Goal: Task Accomplishment & Management: Complete application form

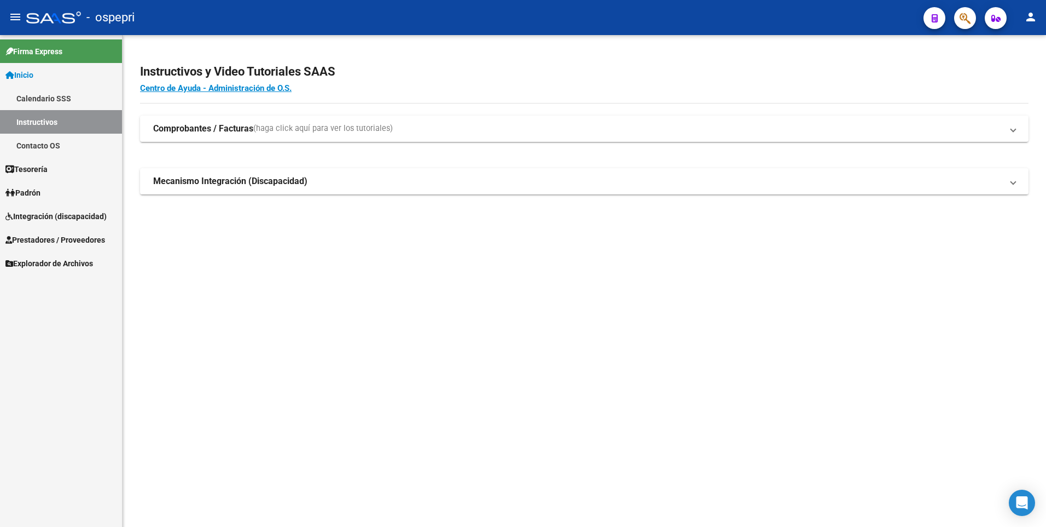
drag, startPoint x: 0, startPoint y: 0, endPoint x: 59, endPoint y: 217, distance: 225.2
click at [59, 217] on span "Integración (discapacidad)" at bounding box center [55, 216] width 101 height 12
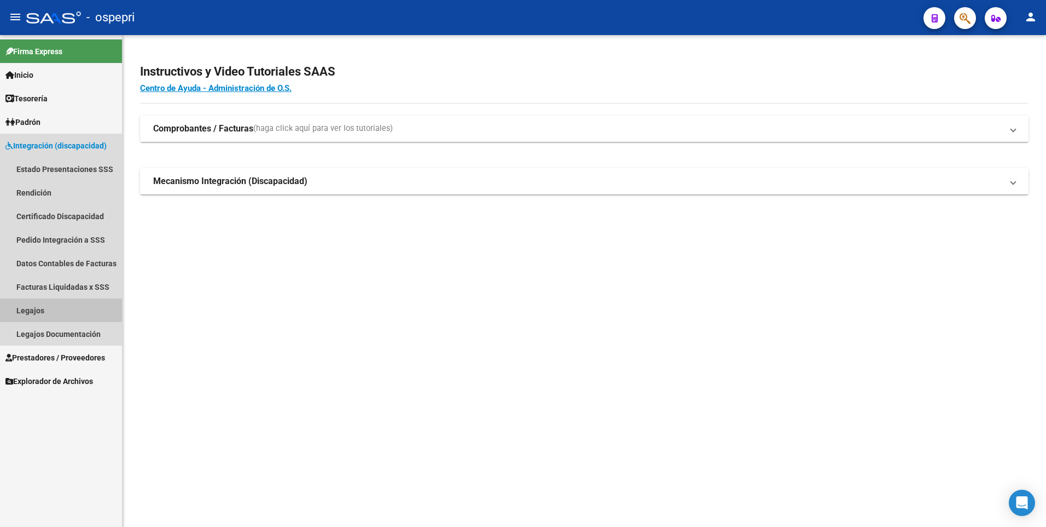
click at [42, 308] on link "Legajos" at bounding box center [61, 310] width 122 height 24
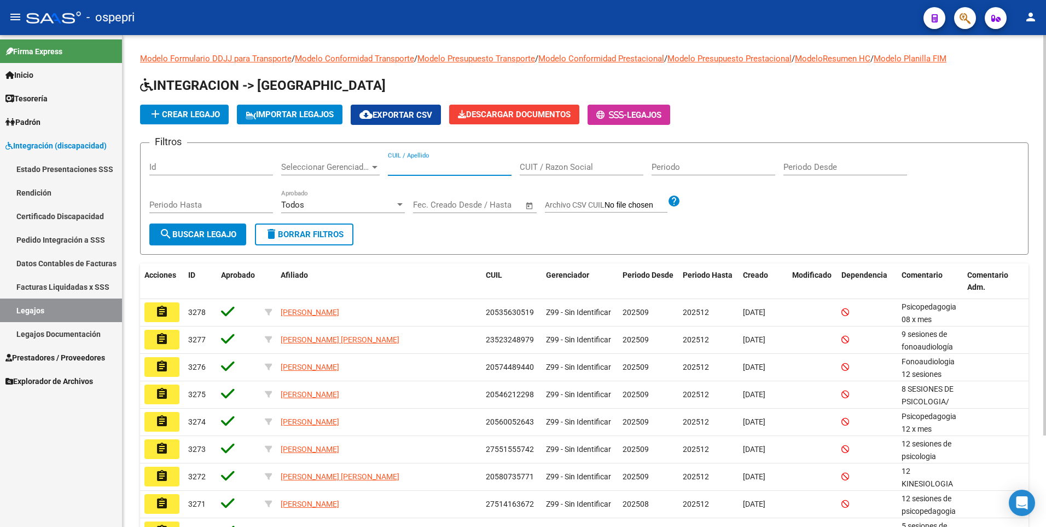
click at [411, 163] on input "CUIL / Apellido" at bounding box center [450, 167] width 124 height 10
paste input "56320456"
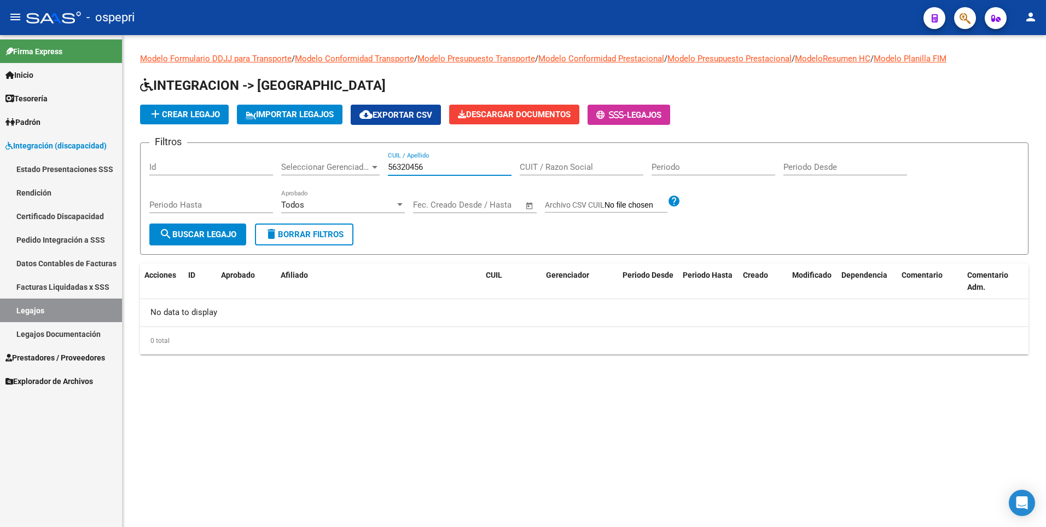
type input "56320456"
click at [53, 213] on link "Certificado Discapacidad" at bounding box center [61, 216] width 122 height 24
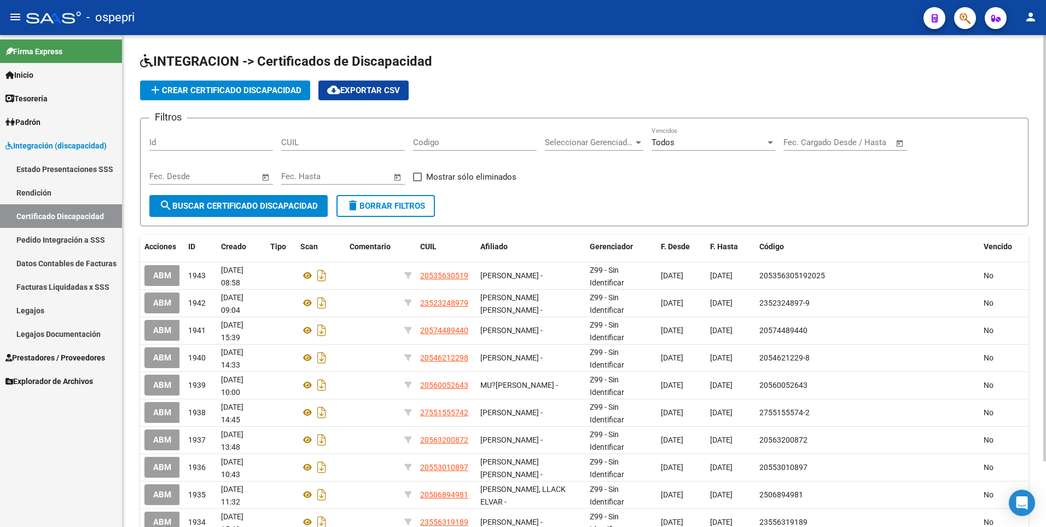
click at [267, 86] on span "add Crear Certificado Discapacidad" at bounding box center [225, 90] width 153 height 10
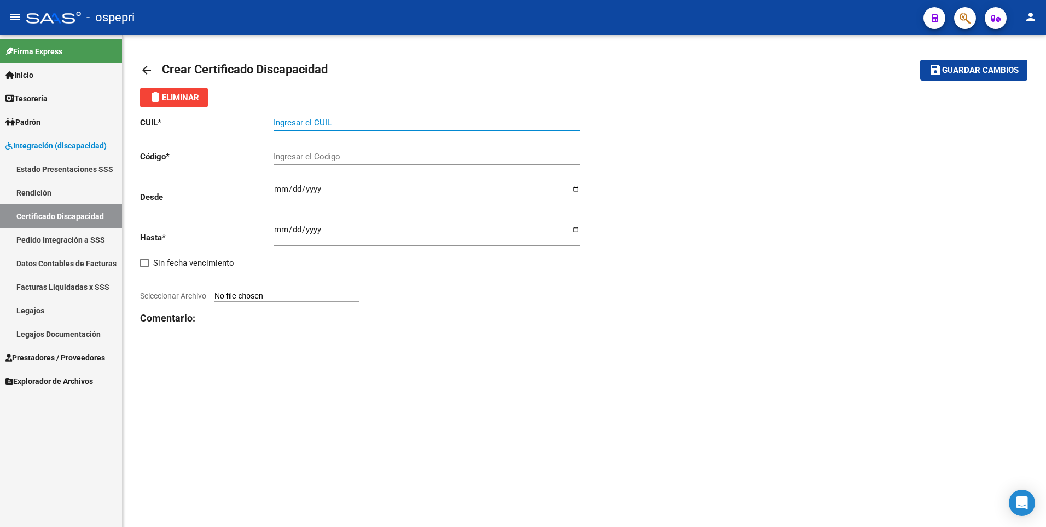
click at [372, 123] on input "Ingresar el CUIL" at bounding box center [427, 123] width 306 height 10
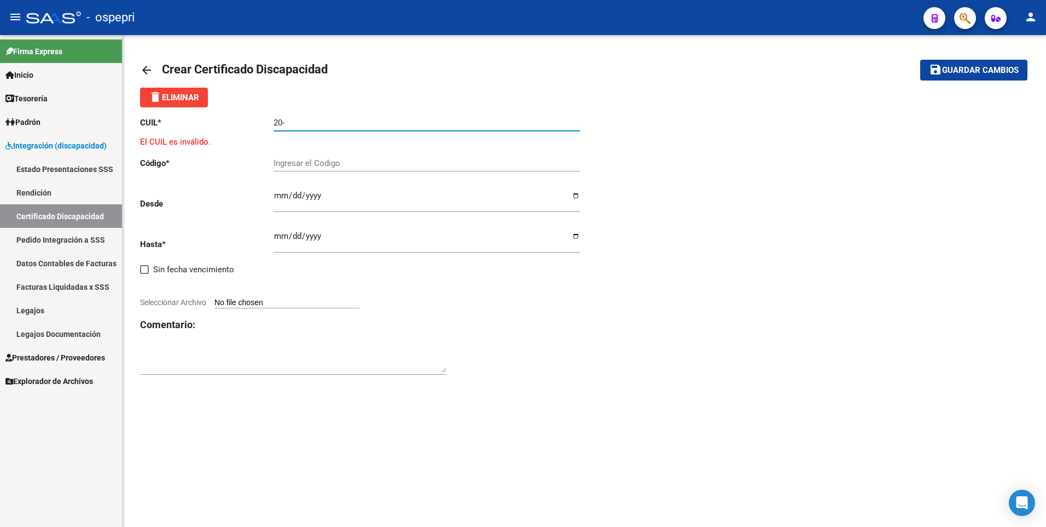
paste input "56320456"
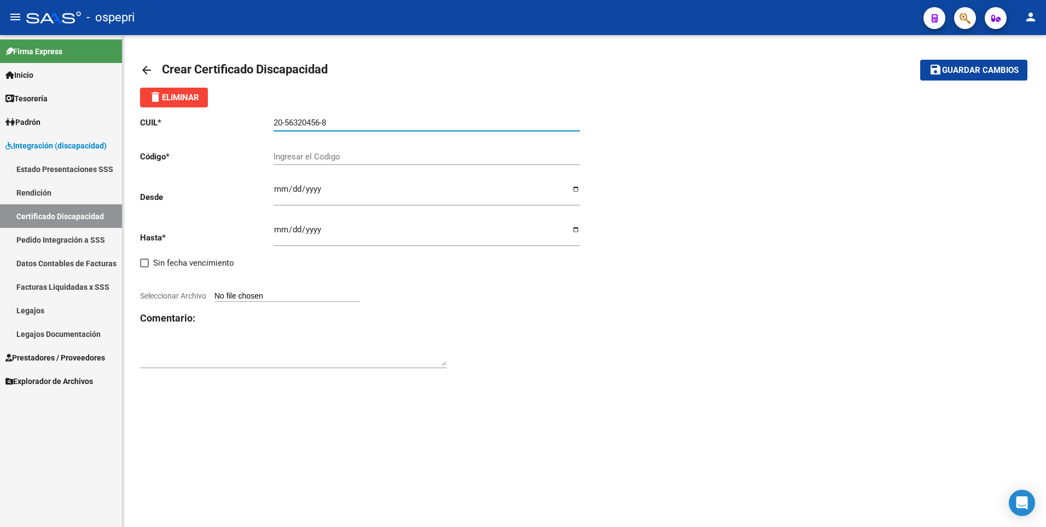
click at [349, 125] on input "20-56320456-8" at bounding box center [427, 123] width 306 height 10
drag, startPoint x: 343, startPoint y: 122, endPoint x: 242, endPoint y: 124, distance: 100.2
click at [242, 124] on app-form-text-field "CUIL * 20-56320456-8 Ingresar el CUIL" at bounding box center [360, 123] width 440 height 10
type input "20-56320456-8"
click at [298, 156] on input "Ingresar el Codigo" at bounding box center [427, 157] width 306 height 10
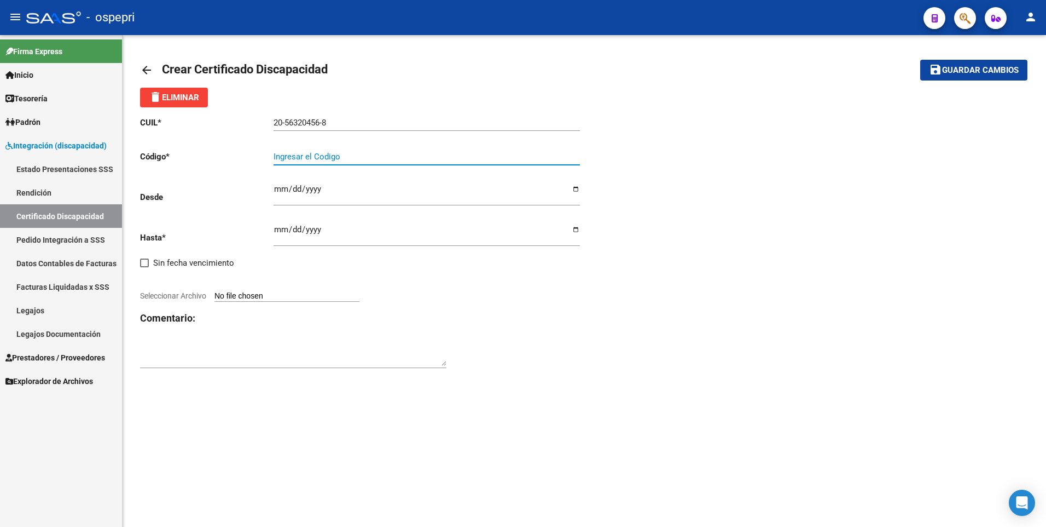
paste input "20-56320456-8"
type input "20-56320456-8"
click at [276, 185] on input "Ingresar fec. Desde" at bounding box center [427, 193] width 306 height 18
type input "[DATE]"
click at [283, 225] on input "Ingresar fec. Hasta" at bounding box center [427, 234] width 306 height 18
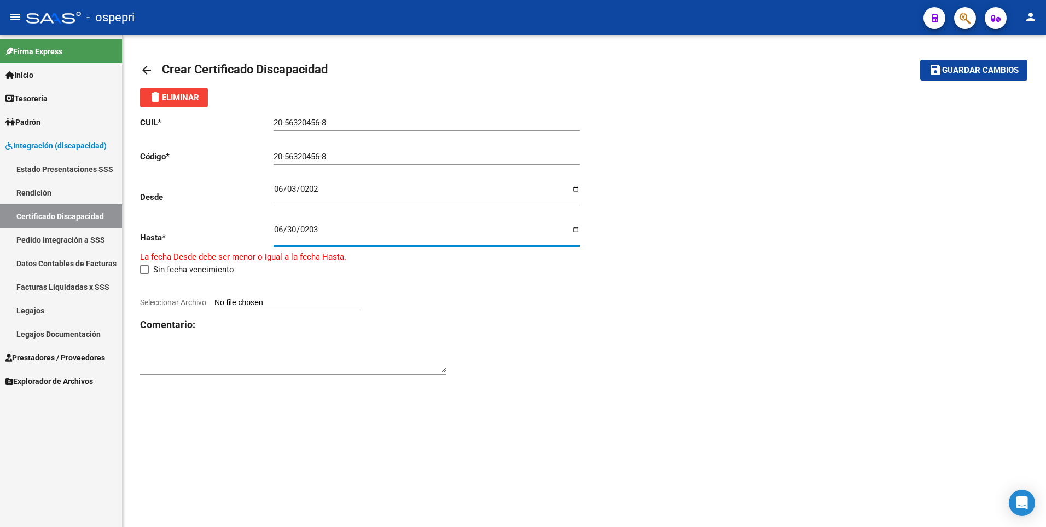
type input "[DATE]"
click at [491, 322] on h3 "Comentario:" at bounding box center [362, 317] width 444 height 15
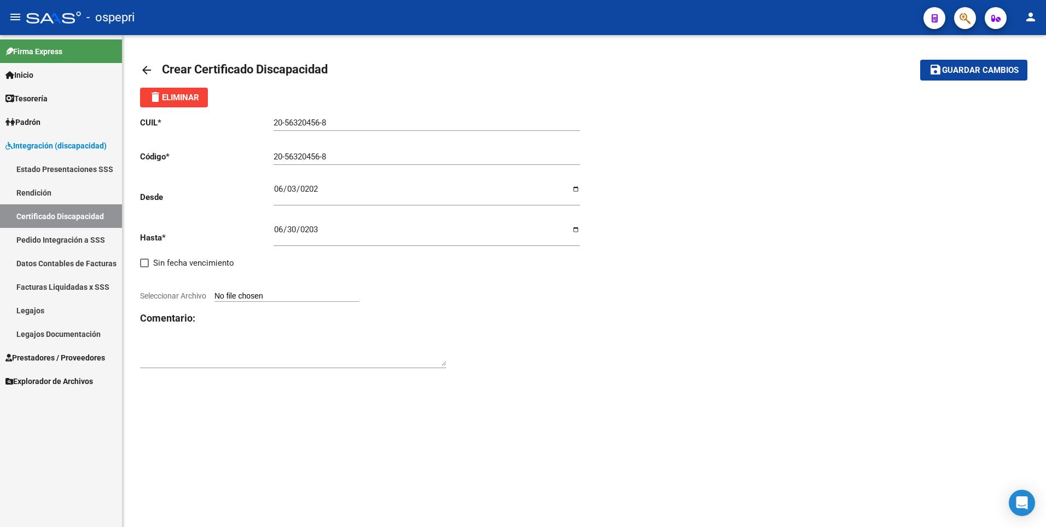
click at [348, 293] on input "Seleccionar Archivo" at bounding box center [287, 296] width 145 height 10
type input "C:\fakepath\CERTIFICADO+DE+DISCAPACIDAD+-+[PERSON_NAME].pdf"
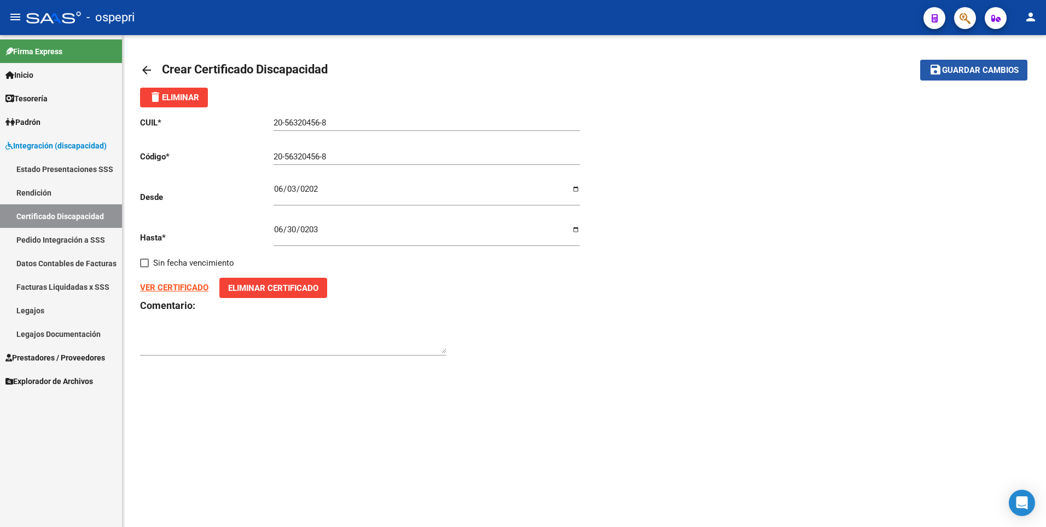
click at [982, 70] on span "Guardar cambios" at bounding box center [980, 71] width 77 height 10
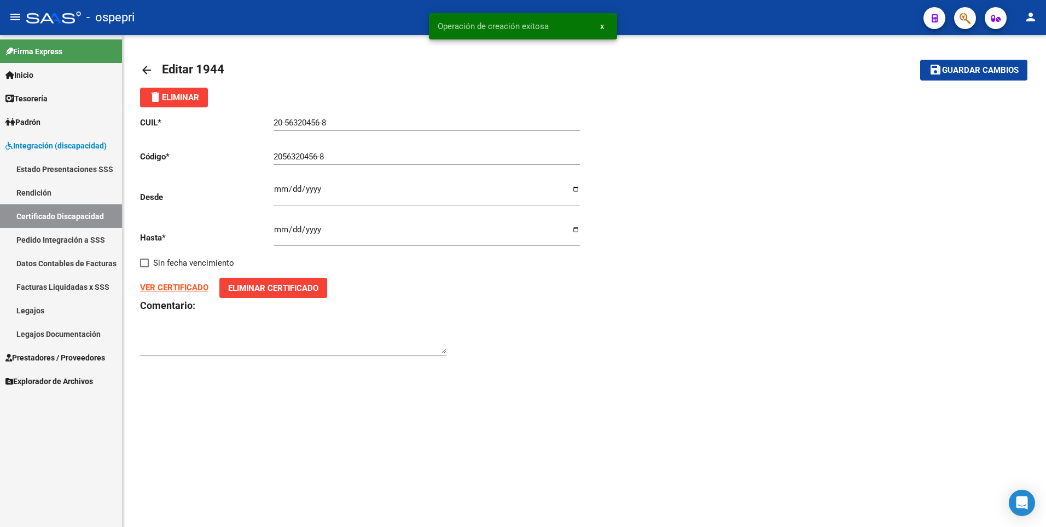
click at [75, 312] on link "Legajos" at bounding box center [61, 310] width 122 height 24
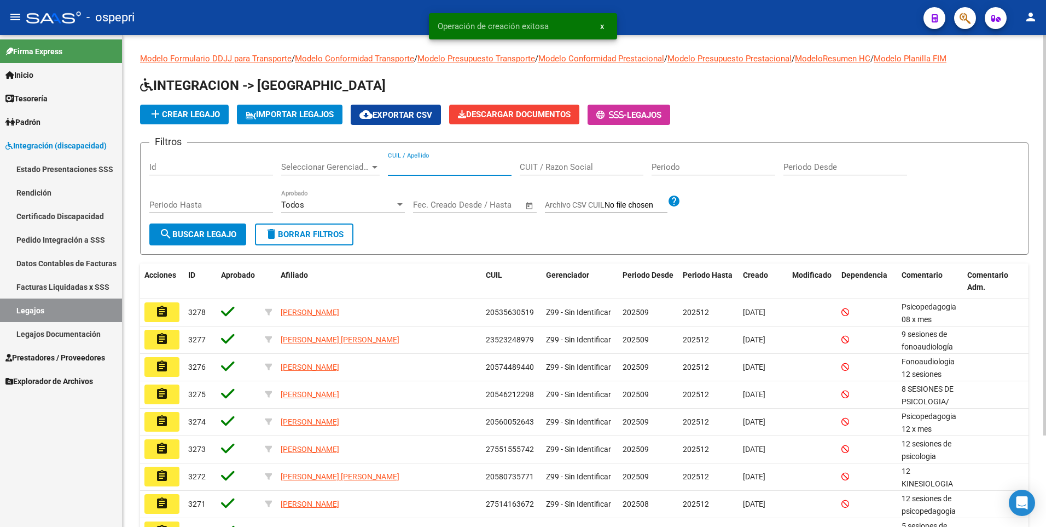
click at [437, 172] on input "CUIL / Apellido" at bounding box center [450, 167] width 124 height 10
paste input "20-56320456-8"
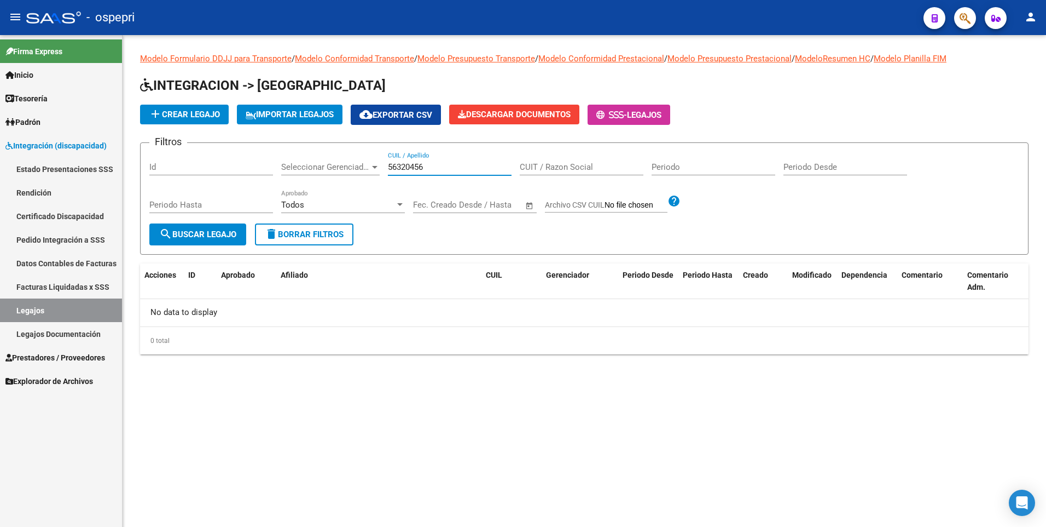
drag, startPoint x: 458, startPoint y: 168, endPoint x: 274, endPoint y: 169, distance: 183.9
click at [277, 169] on div "Filtros Id Seleccionar Gerenciador Seleccionar Gerenciador 56320456 CUIL / Apel…" at bounding box center [584, 188] width 870 height 72
paste input "4492624"
type input "54492624"
drag, startPoint x: 442, startPoint y: 169, endPoint x: 179, endPoint y: 162, distance: 263.4
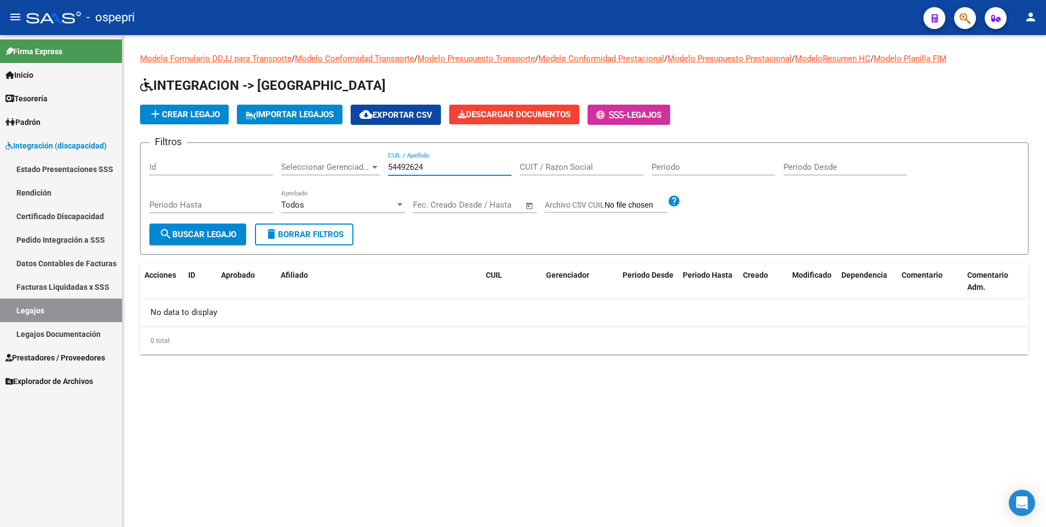
click at [179, 164] on div "Filtros Id Seleccionar Gerenciador Seleccionar Gerenciador 54492624 CUIL / Apel…" at bounding box center [584, 188] width 870 height 72
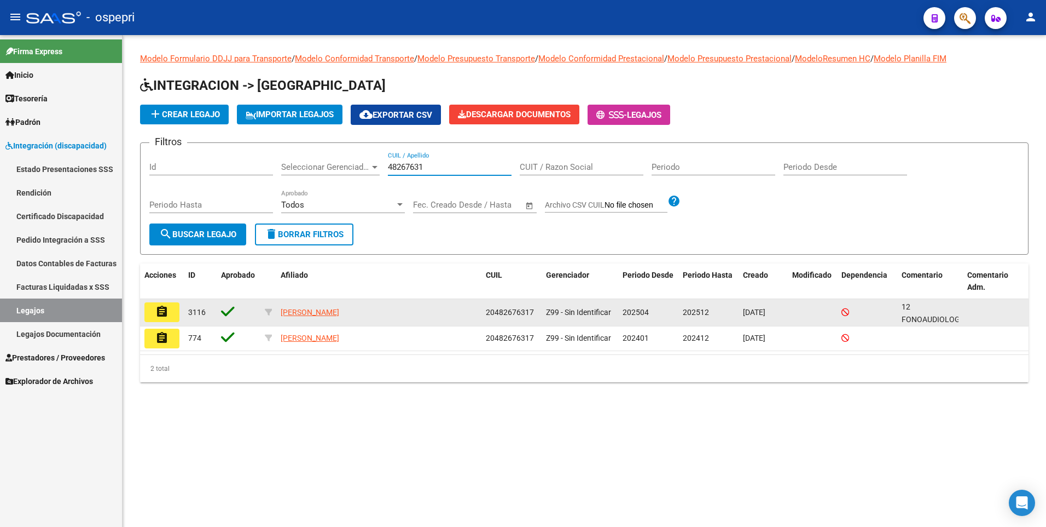
type input "48267631"
click at [164, 316] on mat-icon "assignment" at bounding box center [161, 311] width 13 height 13
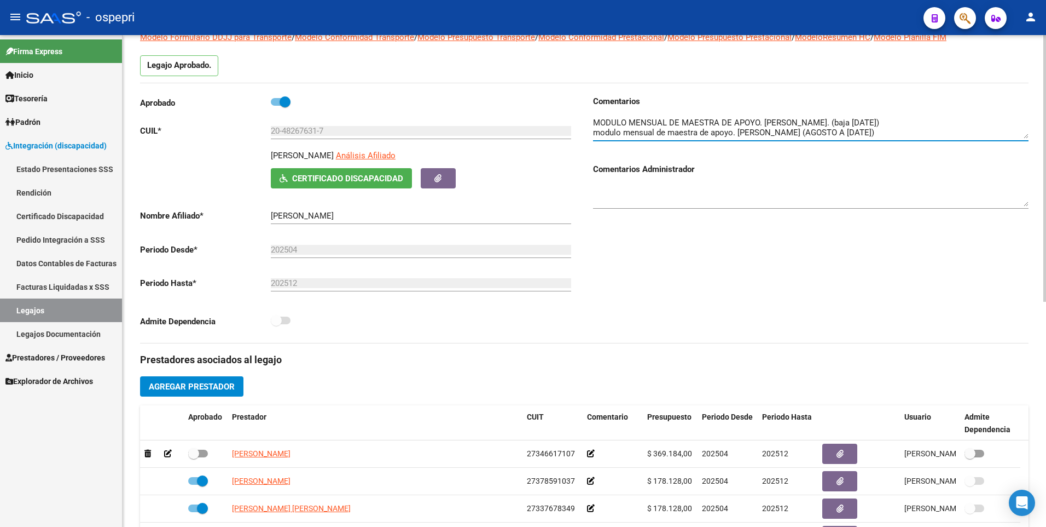
scroll to position [164, 0]
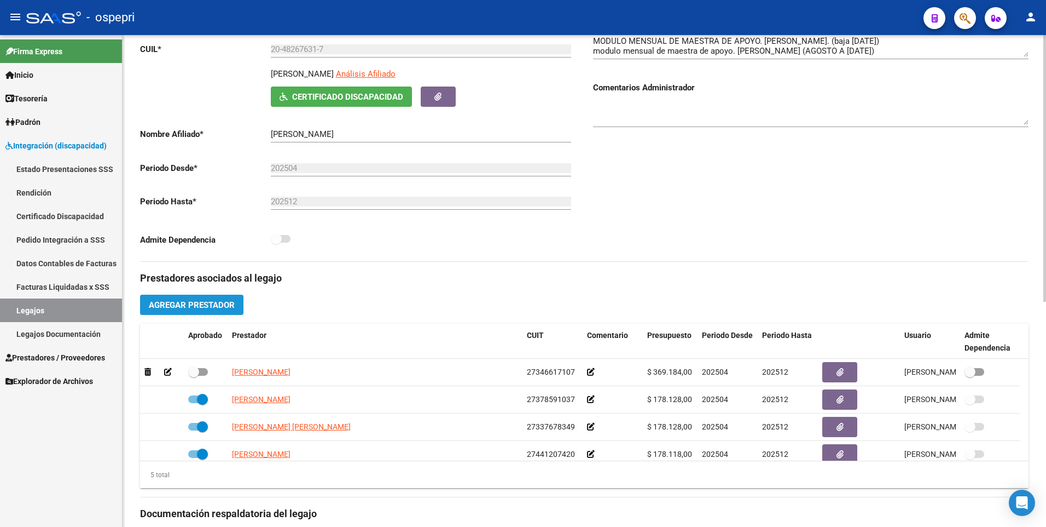
click at [218, 307] on span "Agregar Prestador" at bounding box center [192, 305] width 86 height 10
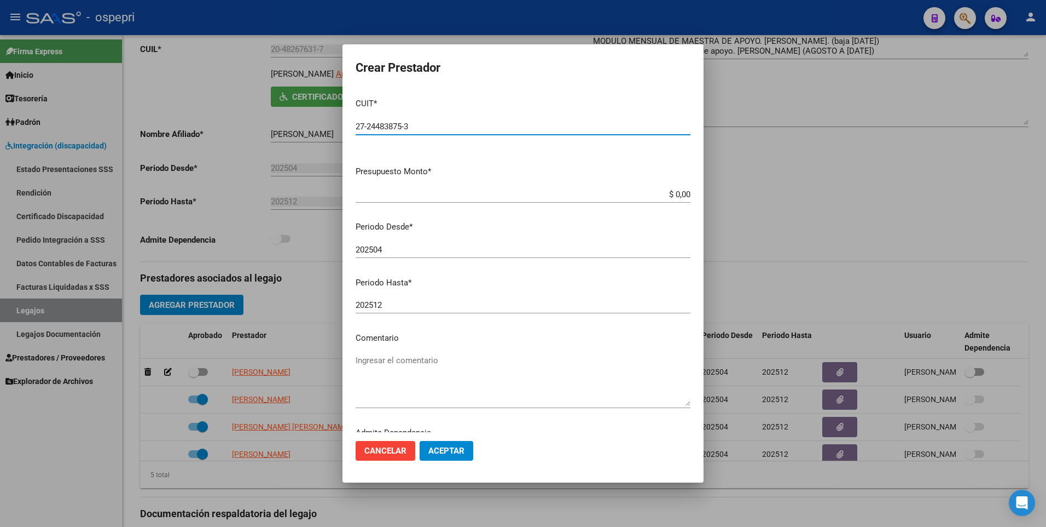
type input "27-24483875-3"
drag, startPoint x: 651, startPoint y: 194, endPoint x: 785, endPoint y: 205, distance: 135.1
click at [785, 205] on div "Crear Prestador CUIT * 27-24483875-3 Ingresar CUIT ARCA Padrón Presupuesto Mont…" at bounding box center [523, 263] width 1046 height 527
type input "$ 14.844,73"
click at [406, 251] on input "202504" at bounding box center [523, 250] width 335 height 10
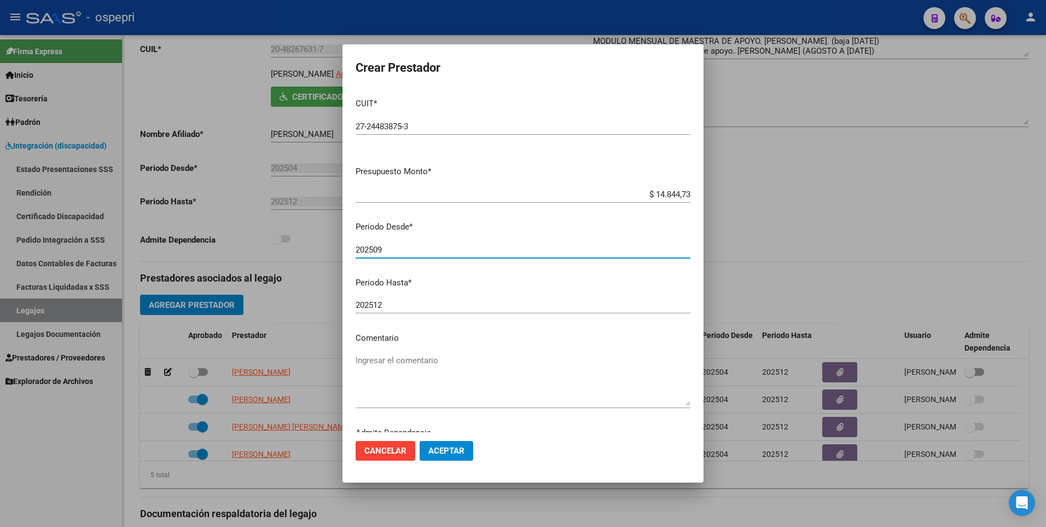
type input "202509"
click at [464, 454] on span "Aceptar" at bounding box center [447, 451] width 36 height 10
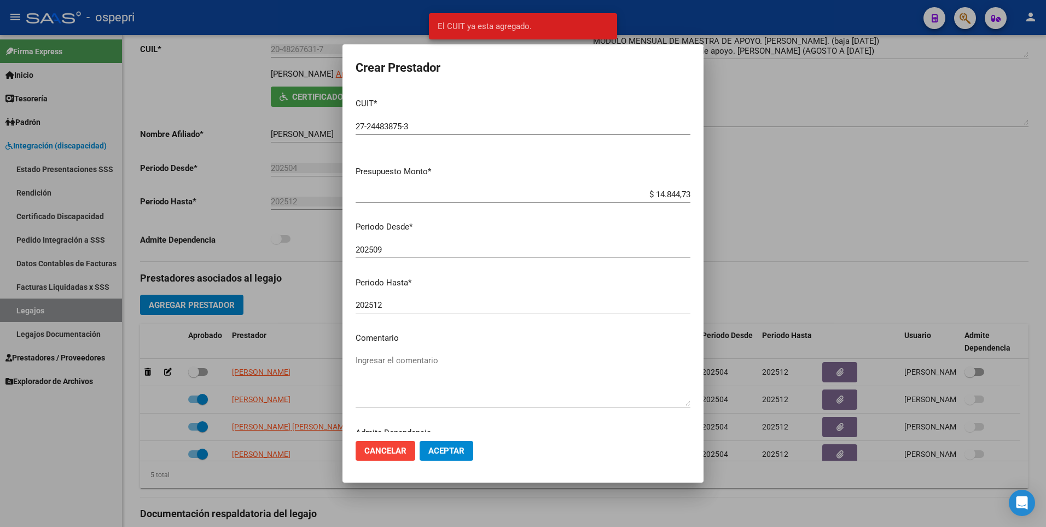
click at [864, 235] on div at bounding box center [523, 263] width 1046 height 527
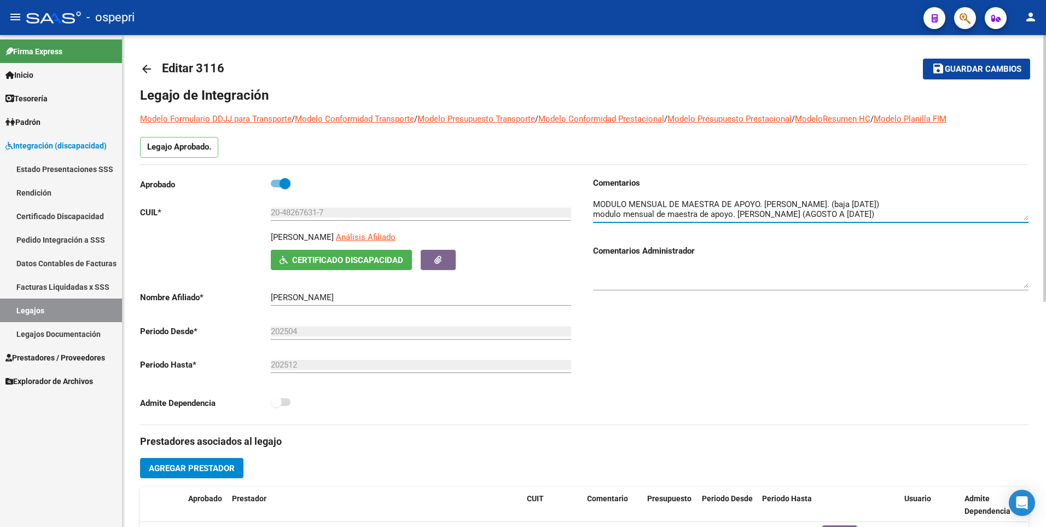
scroll to position [0, 0]
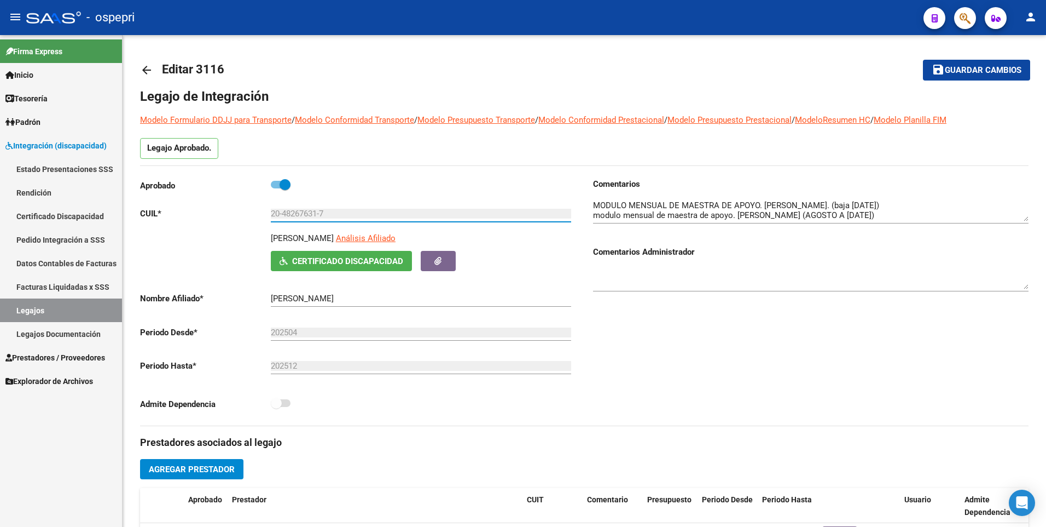
drag, startPoint x: 214, startPoint y: 218, endPoint x: 90, endPoint y: 218, distance: 123.7
click at [90, 218] on mat-sidenav-container "Firma Express Inicio Calendario SSS Instructivos Contacto OS Tesorería Extracto…" at bounding box center [523, 280] width 1046 height 491
click at [795, 322] on div "Comentarios Comentarios Administrador" at bounding box center [807, 301] width 444 height 247
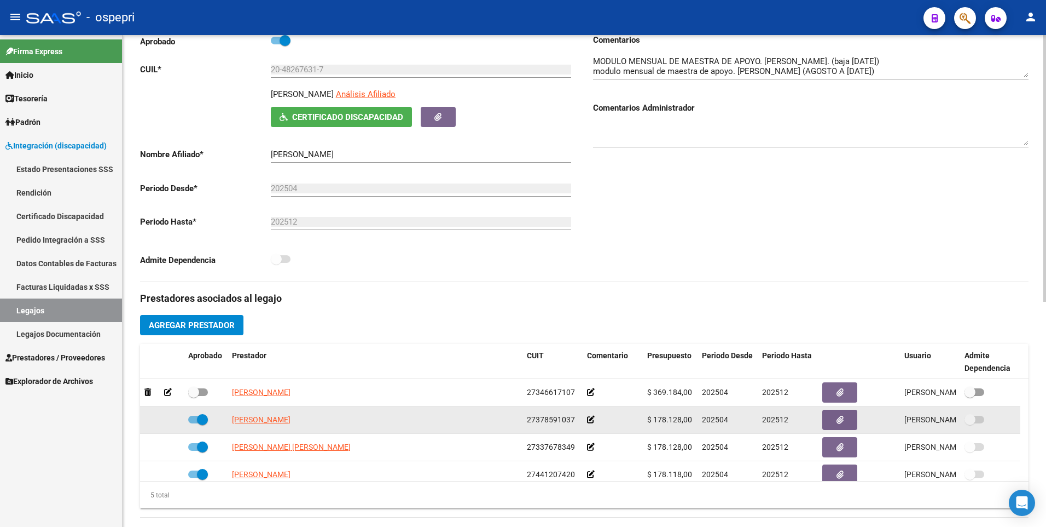
scroll to position [414, 0]
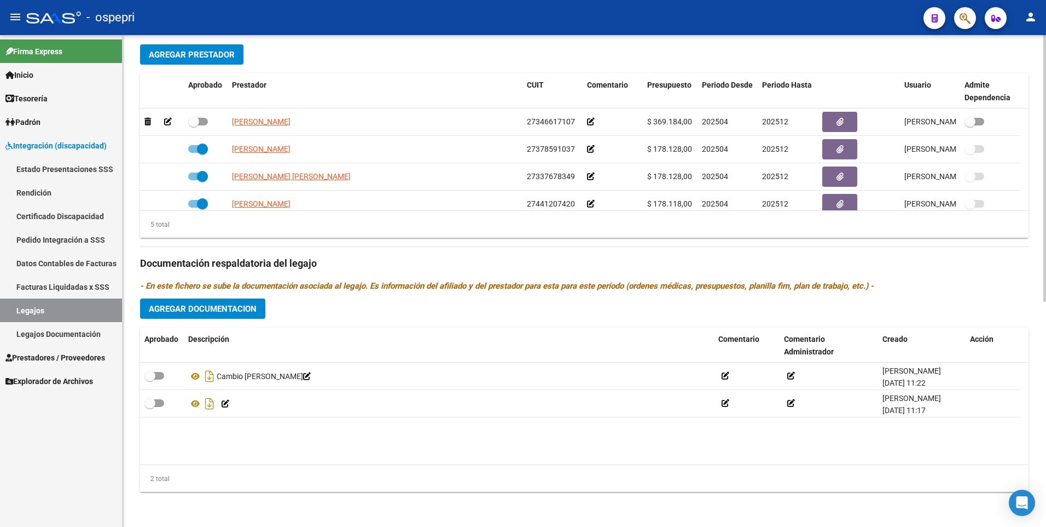
click at [244, 309] on span "Agregar Documentacion" at bounding box center [203, 309] width 108 height 10
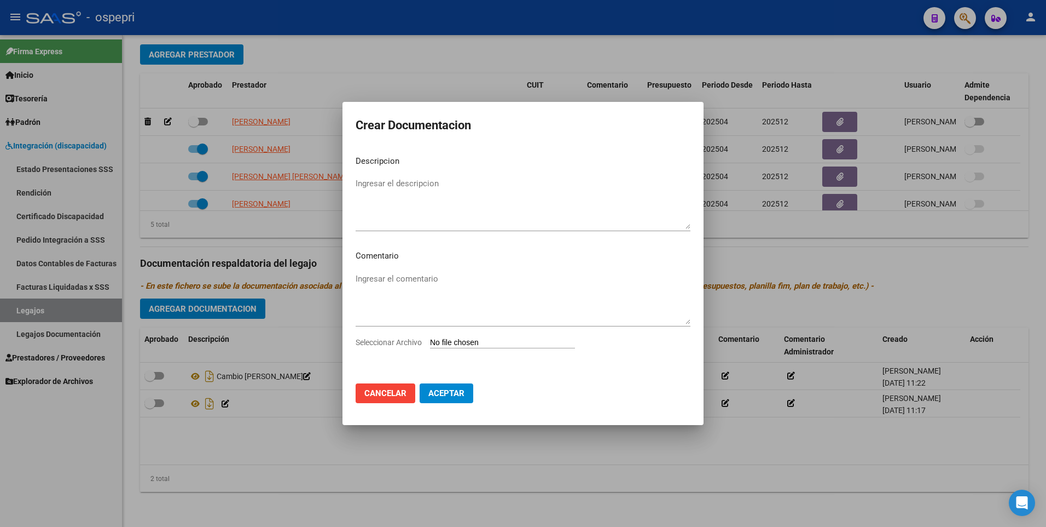
click at [500, 342] on input "Seleccionar Archivo" at bounding box center [502, 343] width 145 height 10
type input "C:\fakepath\20482676317.pdf"
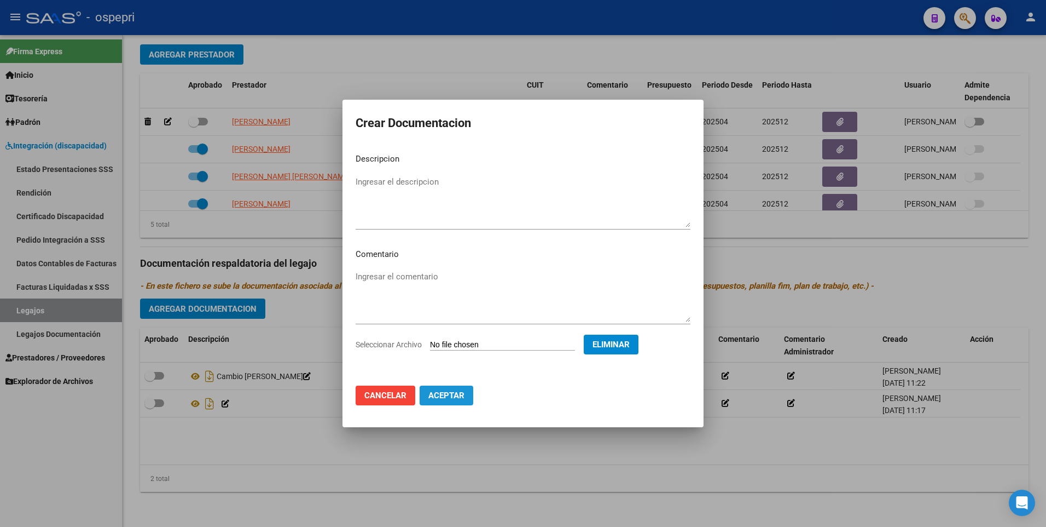
click at [459, 402] on button "Aceptar" at bounding box center [447, 395] width 54 height 20
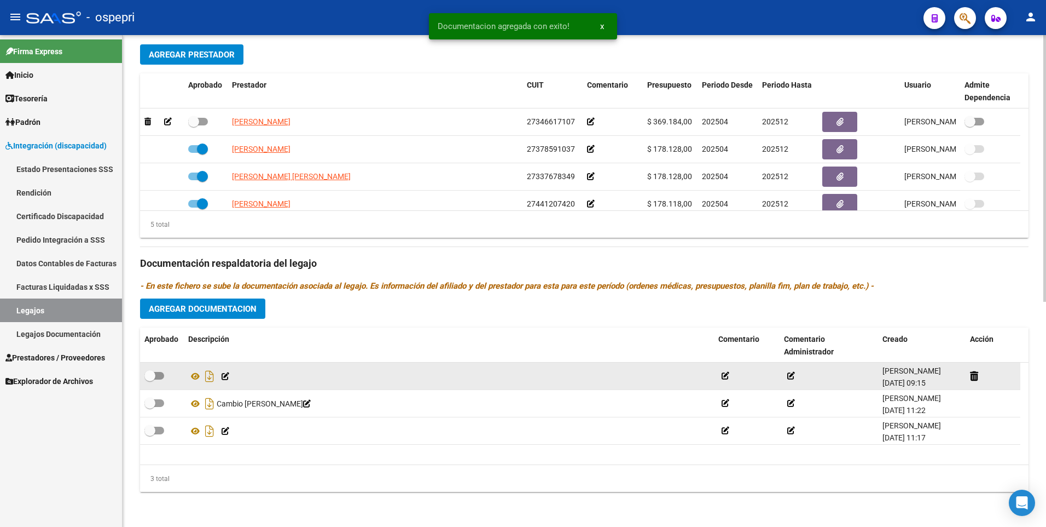
click at [164, 375] on div at bounding box center [161, 376] width 35 height 14
click at [160, 374] on span at bounding box center [154, 376] width 20 height 8
click at [150, 379] on input "checkbox" at bounding box center [149, 379] width 1 height 1
checkbox input "true"
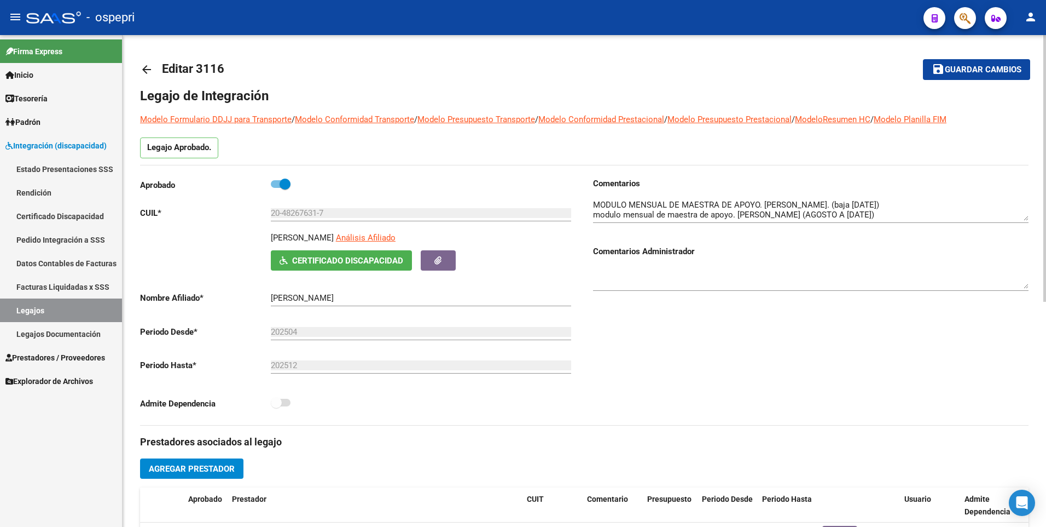
scroll to position [0, 0]
click at [957, 71] on span "Guardar cambios" at bounding box center [983, 71] width 77 height 10
click at [793, 215] on textarea at bounding box center [811, 210] width 436 height 22
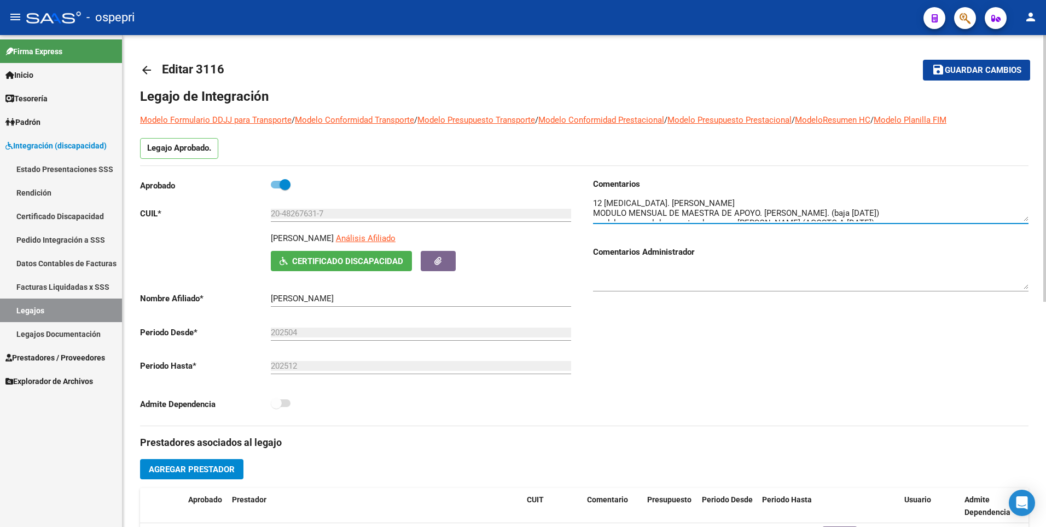
scroll to position [30, 0]
type textarea "12 FONOAUDIOLOGIA. [PERSON_NAME] 12 PSICOPEDAGOGIA [PERSON_NAME] 12 [MEDICAL_DA…"
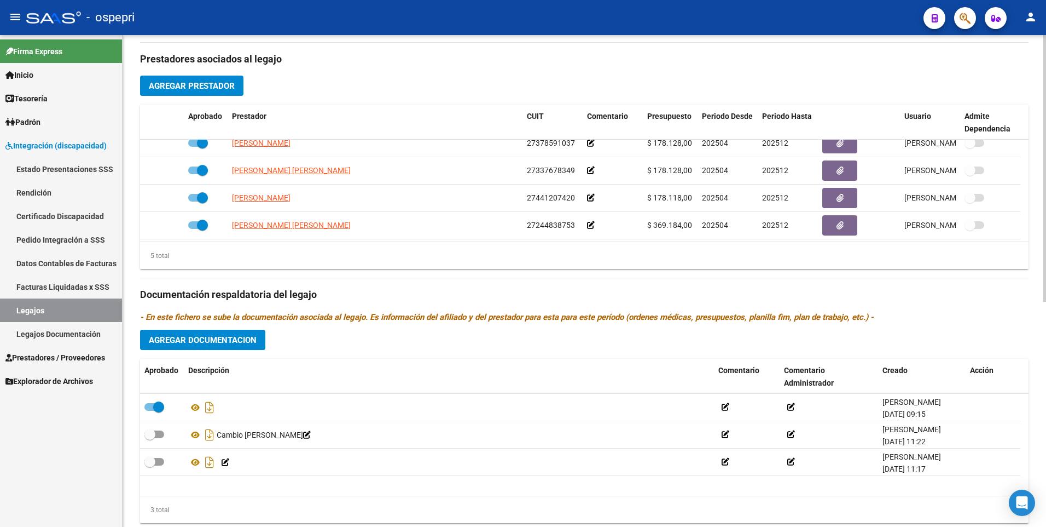
scroll to position [38, 0]
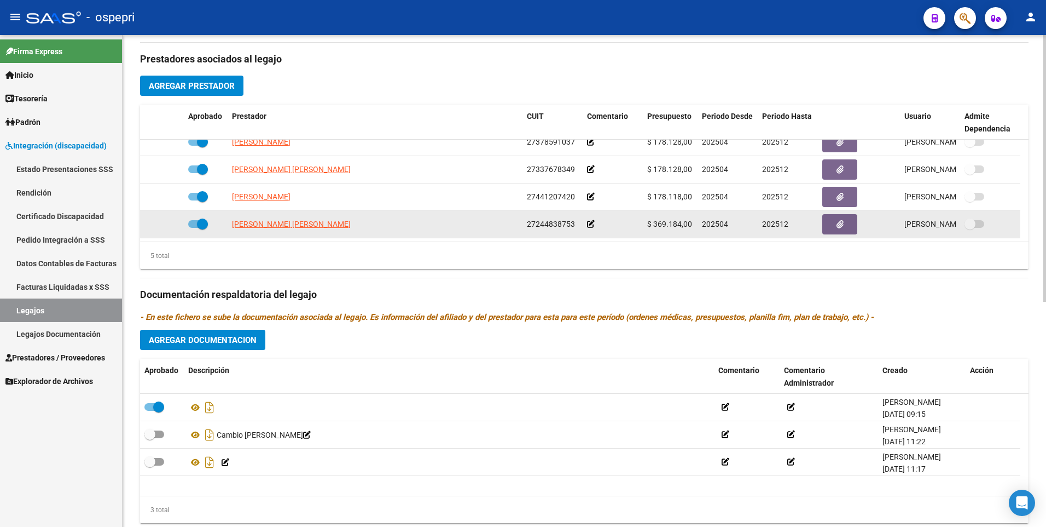
click at [190, 220] on span at bounding box center [198, 224] width 20 height 8
click at [193, 228] on input "checkbox" at bounding box center [193, 228] width 1 height 1
checkbox input "false"
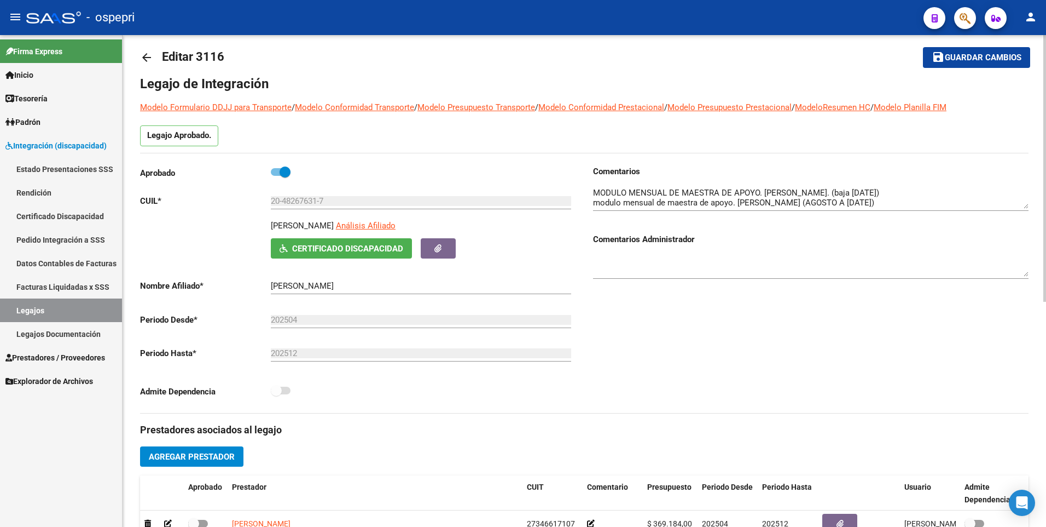
scroll to position [0, 0]
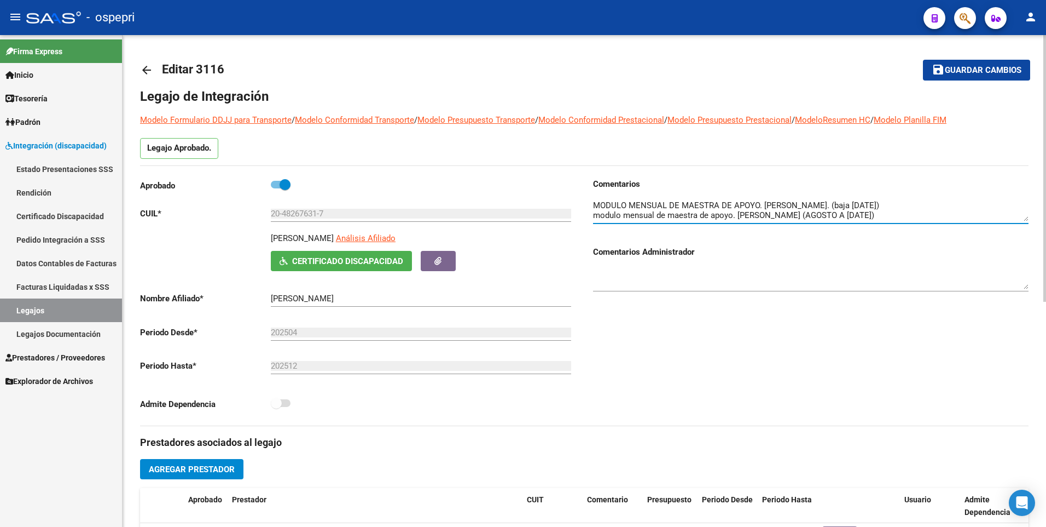
drag, startPoint x: 797, startPoint y: 215, endPoint x: 738, endPoint y: 215, distance: 59.1
click at [738, 215] on textarea at bounding box center [811, 210] width 436 height 22
drag, startPoint x: 949, startPoint y: 206, endPoint x: 906, endPoint y: 204, distance: 42.8
click at [906, 204] on textarea at bounding box center [811, 210] width 436 height 22
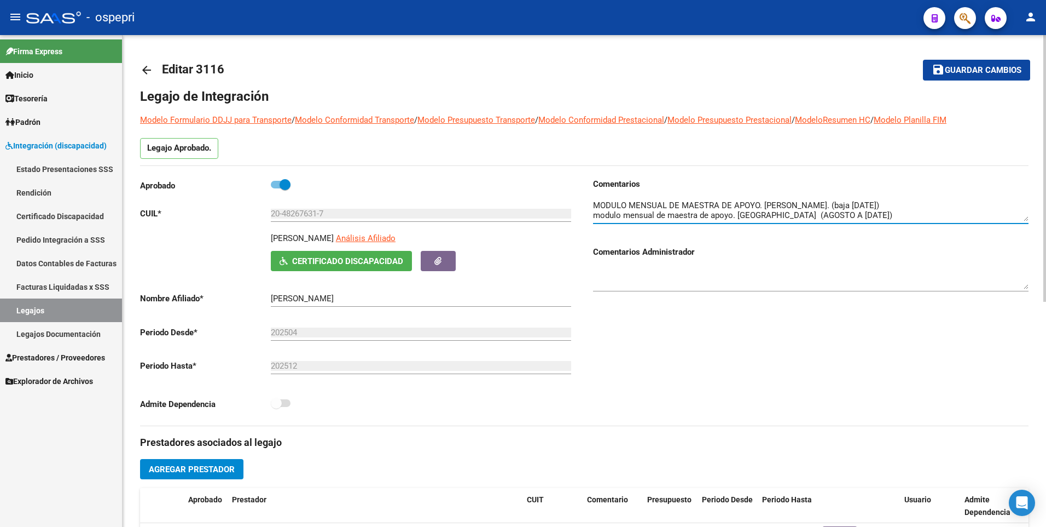
click at [951, 205] on textarea at bounding box center [811, 210] width 436 height 22
click at [877, 204] on textarea at bounding box center [811, 210] width 436 height 22
type textarea "12 FONOAUDIOLOGIA. [PERSON_NAME] 12 PSICOPEDAGOGIA [PERSON_NAME] 12 [MEDICAL_DA…"
click at [954, 72] on span "Guardar cambios" at bounding box center [983, 71] width 77 height 10
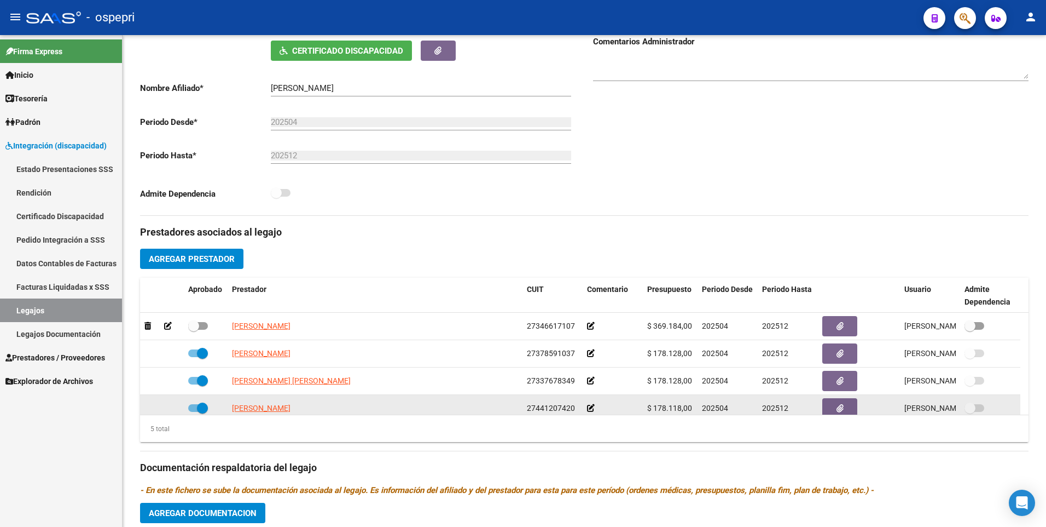
scroll to position [274, 0]
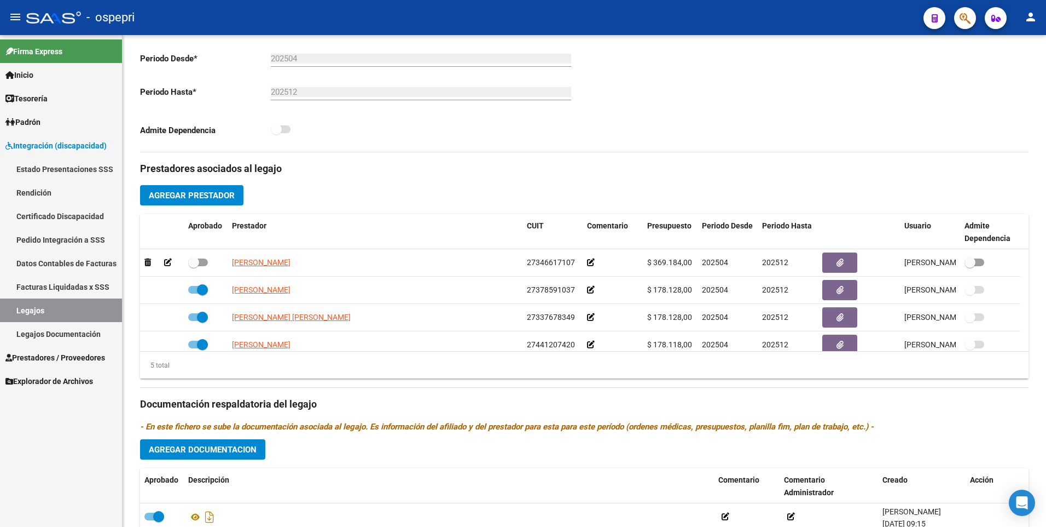
click at [215, 187] on button "Agregar Prestador" at bounding box center [191, 195] width 103 height 20
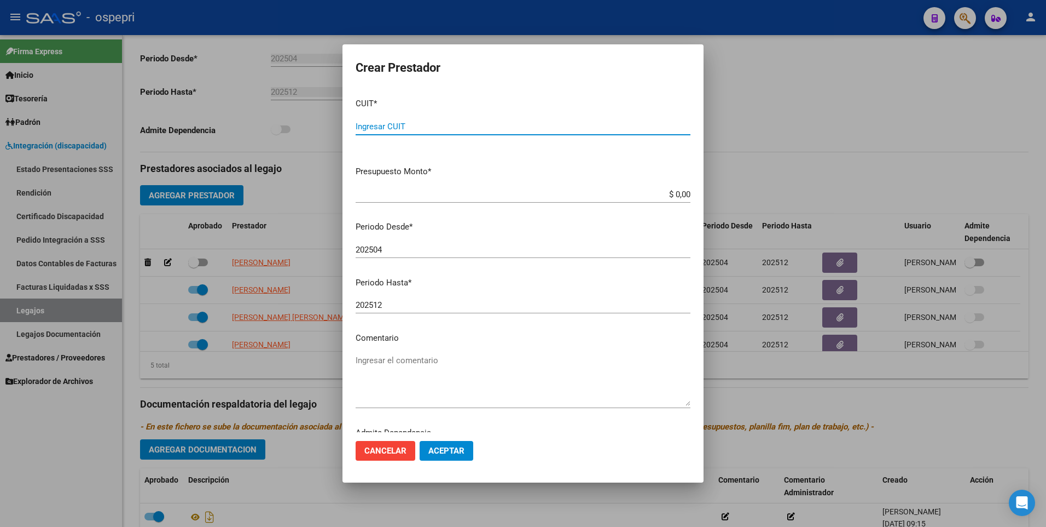
paste input "27-34661710-7"
type input "27-34661710-7"
click at [389, 246] on input "202504" at bounding box center [523, 250] width 335 height 10
type input "202509"
drag, startPoint x: 633, startPoint y: 194, endPoint x: 767, endPoint y: 195, distance: 134.1
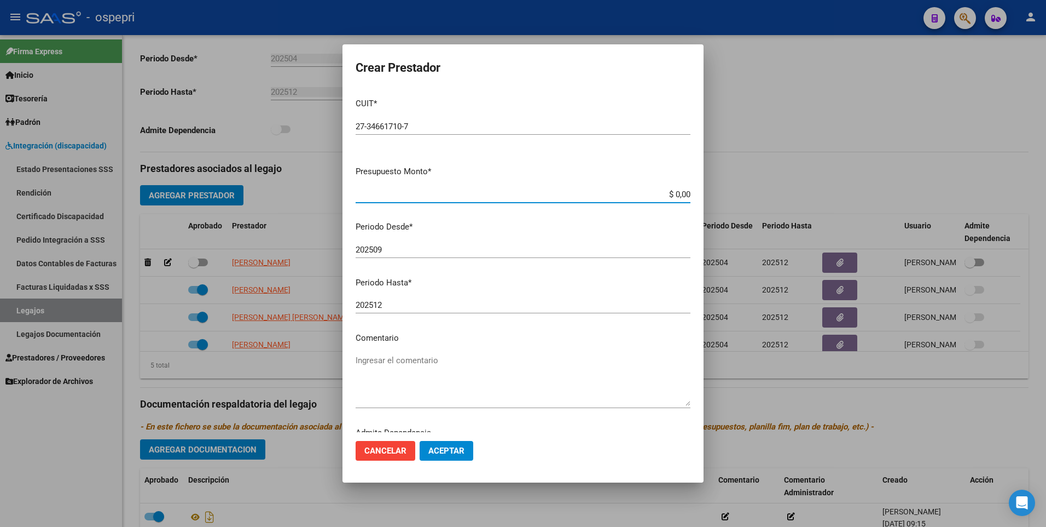
click at [767, 195] on div "Crear Prestador CUIT * 27-34661710-7 Ingresar CUIT ARCA Padrón Presupuesto Mont…" at bounding box center [523, 263] width 1046 height 527
type input "$ 369.184,78"
click at [449, 446] on span "Aceptar" at bounding box center [447, 451] width 36 height 10
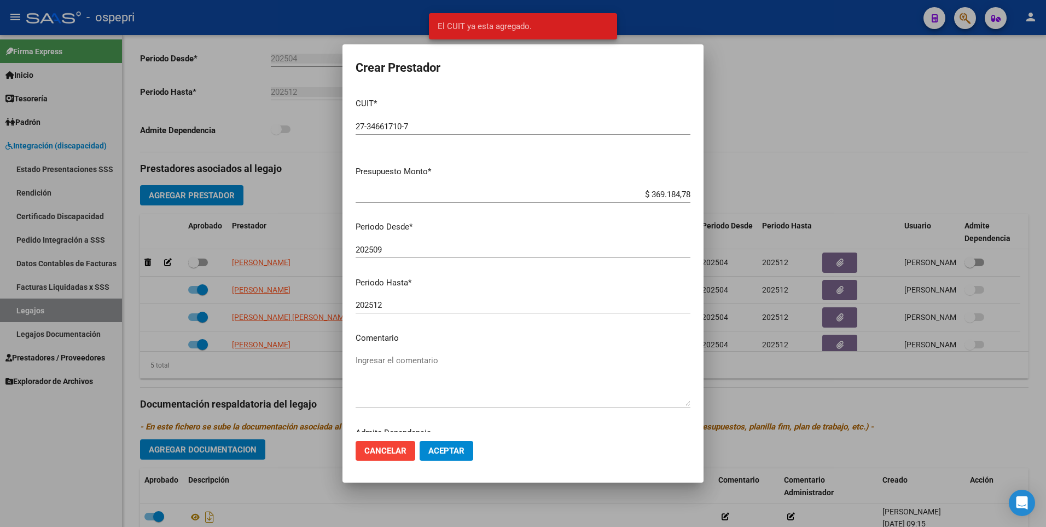
click at [739, 146] on div at bounding box center [523, 263] width 1046 height 527
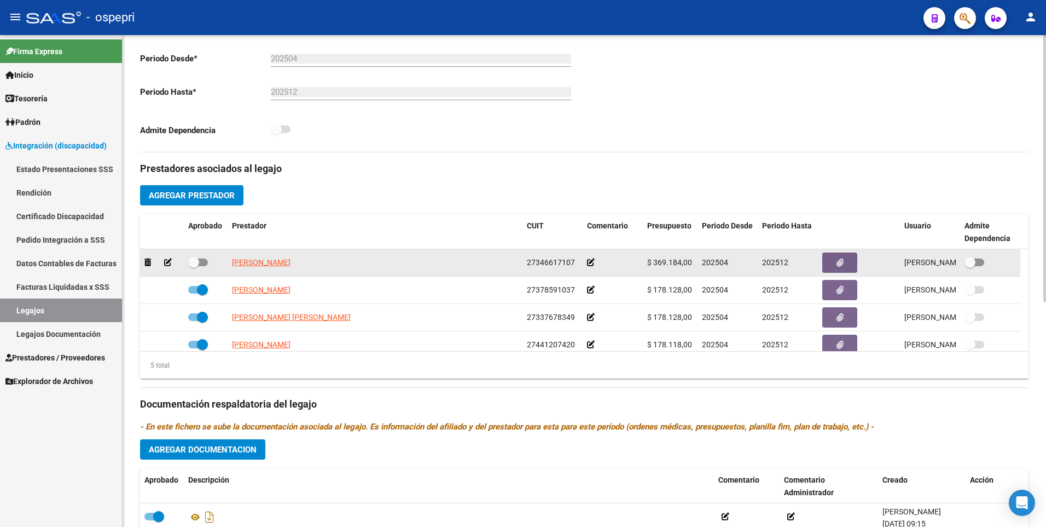
click at [197, 261] on span at bounding box center [193, 262] width 11 height 11
click at [194, 266] on input "checkbox" at bounding box center [193, 266] width 1 height 1
checkbox input "true"
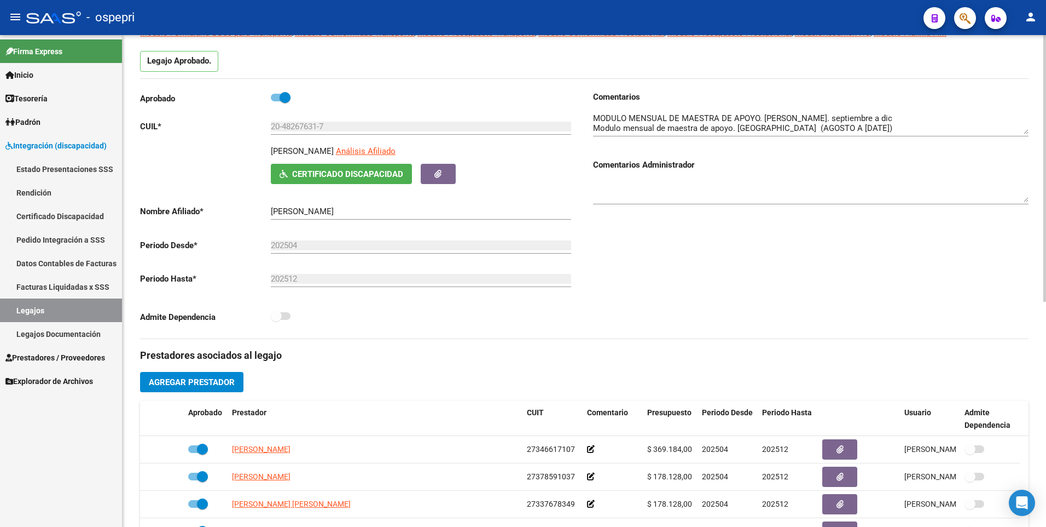
scroll to position [55, 0]
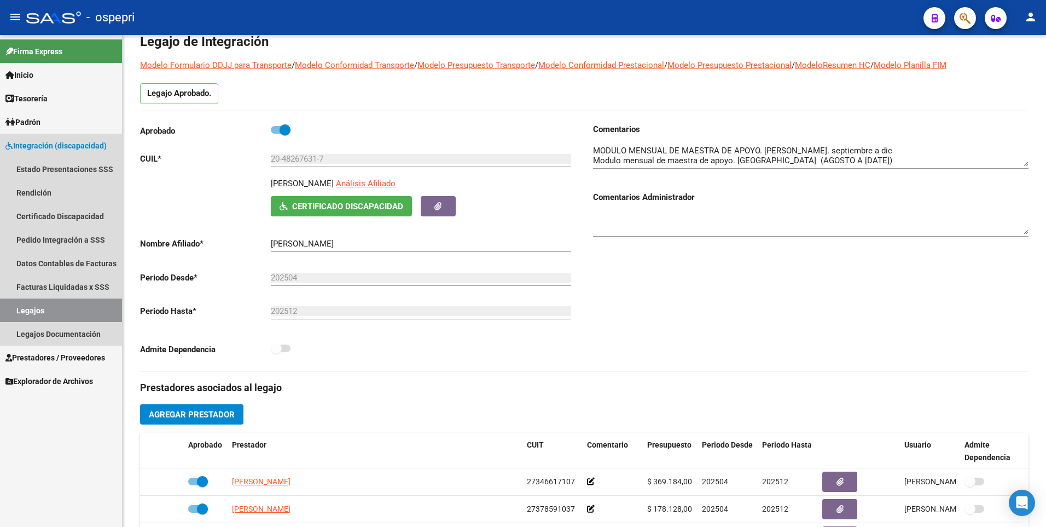
click at [79, 309] on link "Legajos" at bounding box center [61, 310] width 122 height 24
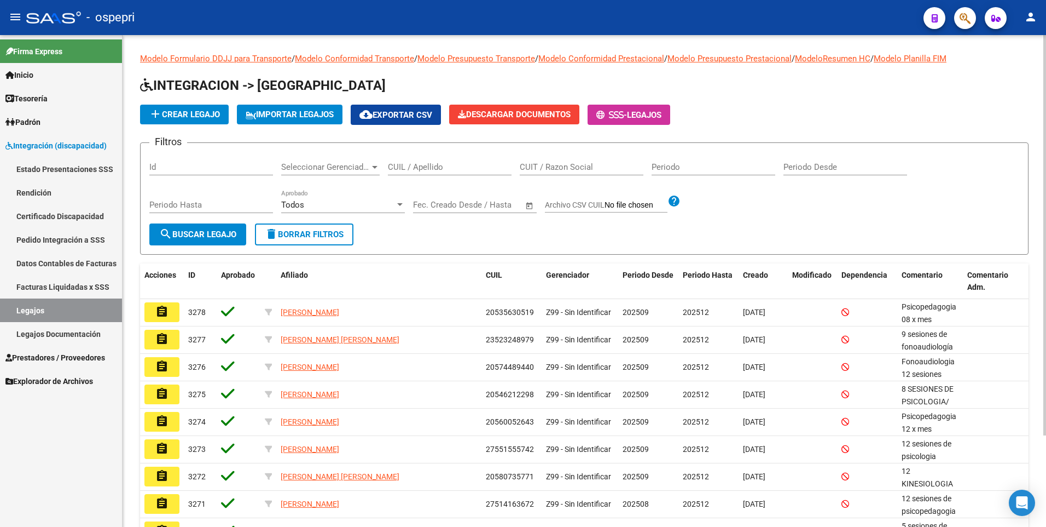
click at [418, 161] on div "CUIL / Apellido" at bounding box center [450, 164] width 124 height 24
click at [419, 169] on input "CUIL / Apellido" at bounding box center [450, 167] width 124 height 10
paste input "56760113"
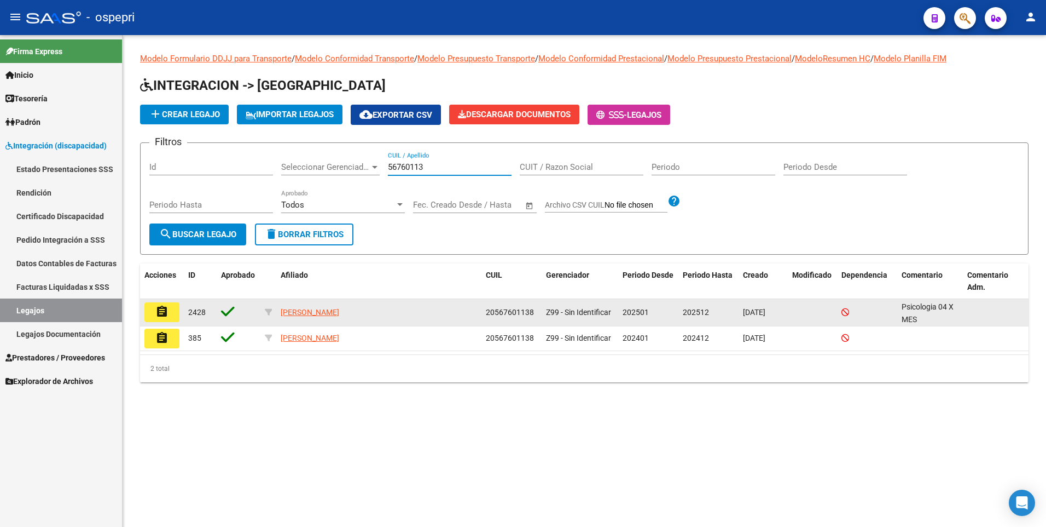
type input "56760113"
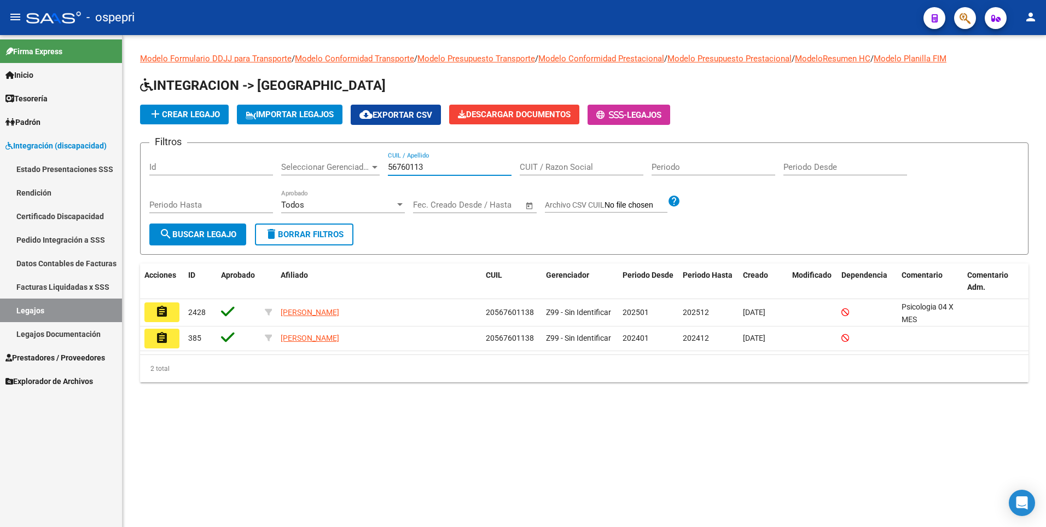
drag, startPoint x: 165, startPoint y: 310, endPoint x: 170, endPoint y: 313, distance: 5.6
click at [164, 310] on mat-icon "assignment" at bounding box center [161, 311] width 13 height 13
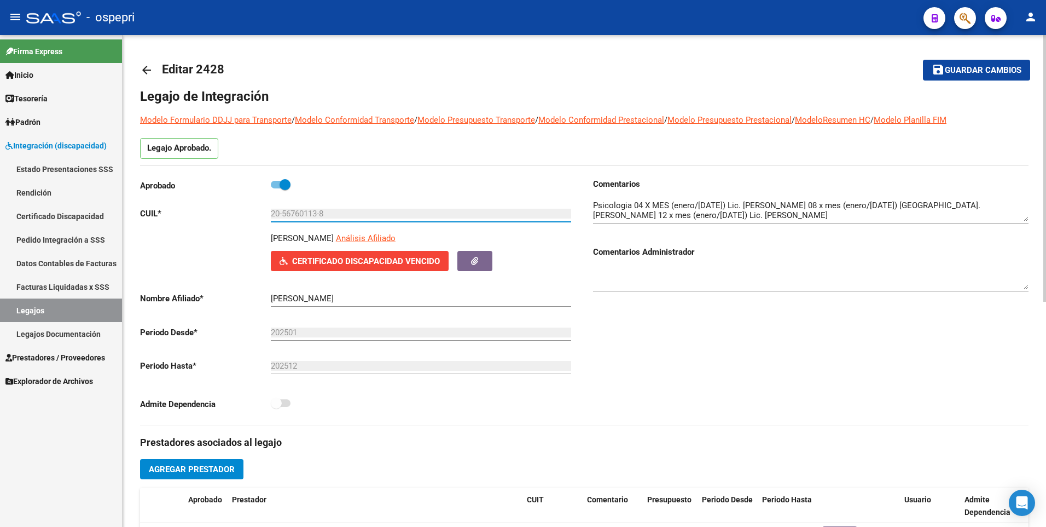
drag, startPoint x: 337, startPoint y: 213, endPoint x: 192, endPoint y: 213, distance: 145.0
click at [192, 213] on app-form-text-field "CUIL * 20-56760113-8 Ingresar CUIL" at bounding box center [355, 214] width 431 height 10
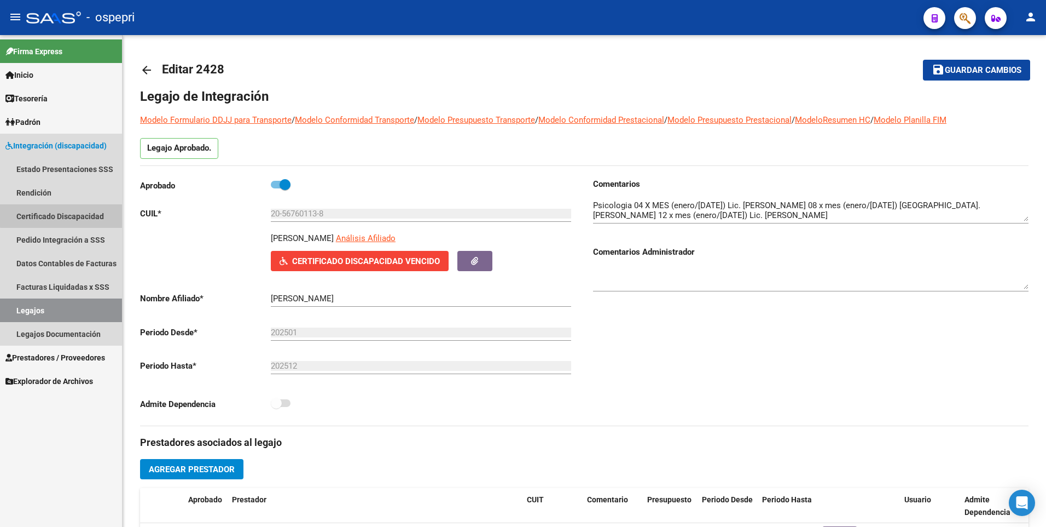
click at [76, 209] on link "Certificado Discapacidad" at bounding box center [61, 216] width 122 height 24
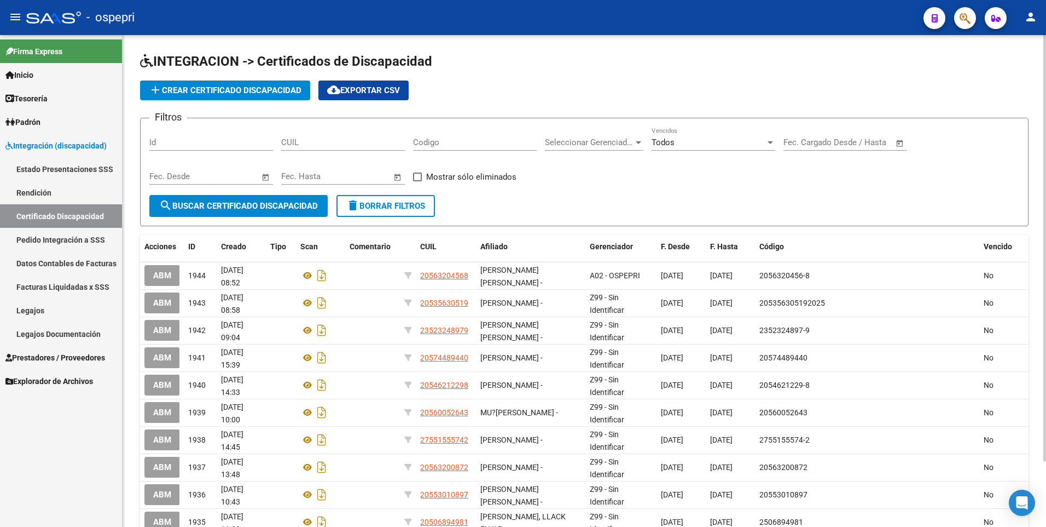
click at [206, 92] on span "add Crear Certificado Discapacidad" at bounding box center [225, 90] width 153 height 10
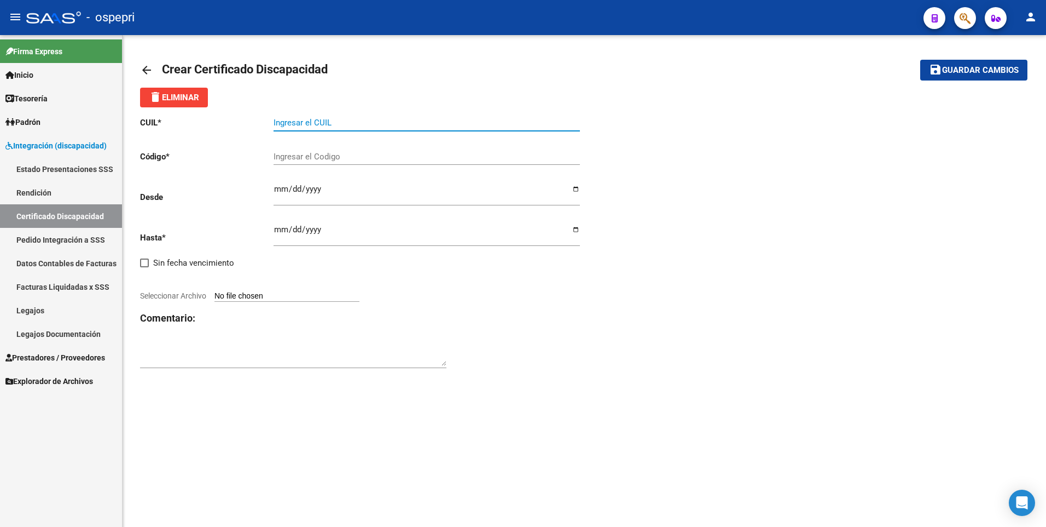
click at [322, 123] on input "Ingresar el CUIL" at bounding box center [427, 123] width 306 height 10
paste input "20-56760113-8"
type input "20-56760113-8"
click at [350, 154] on input "Ingresar el Codigo" at bounding box center [427, 157] width 306 height 10
paste input "20-56760113-8"
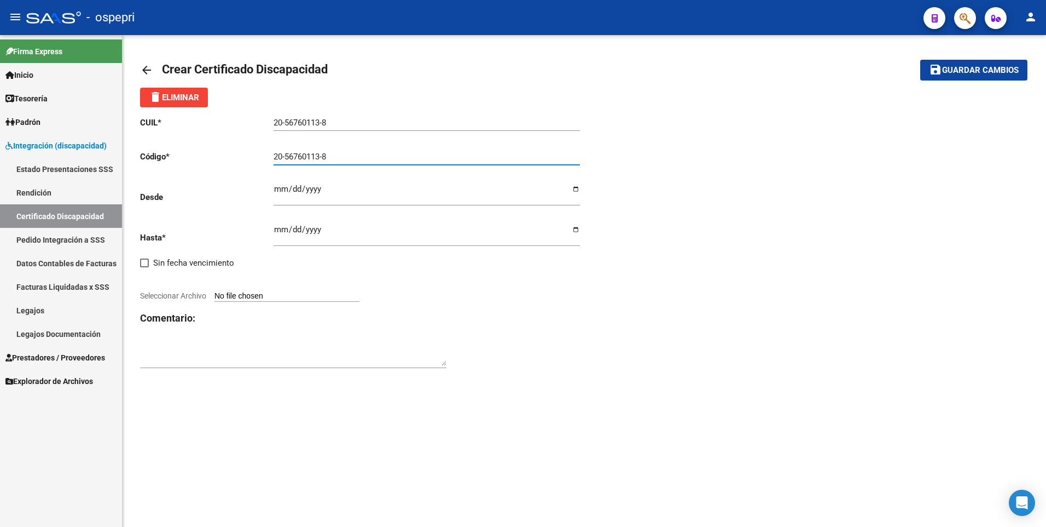
type input "20-56760113-8"
click at [277, 192] on input "Ingresar fec. Desde" at bounding box center [427, 193] width 306 height 18
type input "[DATE]"
click at [279, 229] on input "Ingresar fec. Hasta" at bounding box center [427, 234] width 306 height 18
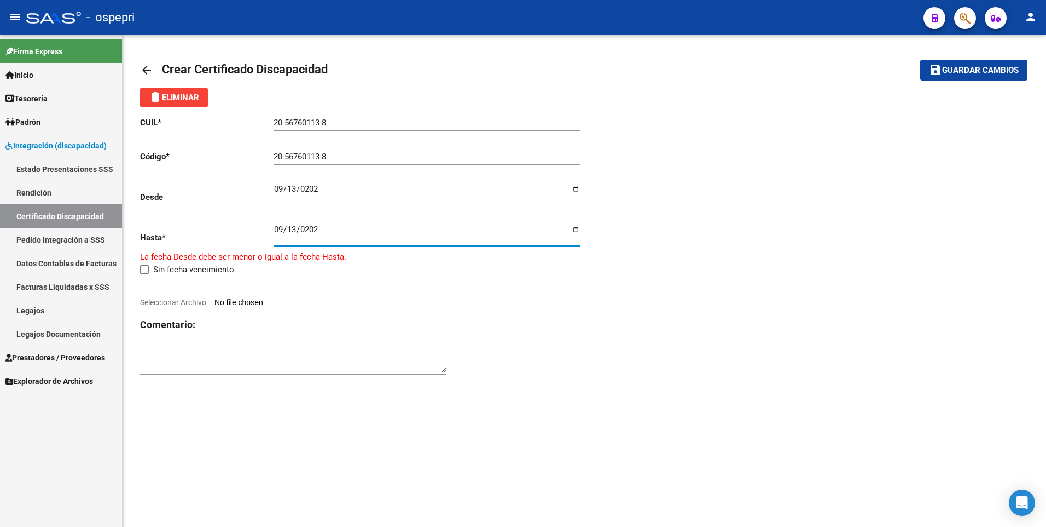
type input "[DATE]"
click at [281, 292] on input "Seleccionar Archivo" at bounding box center [287, 296] width 145 height 10
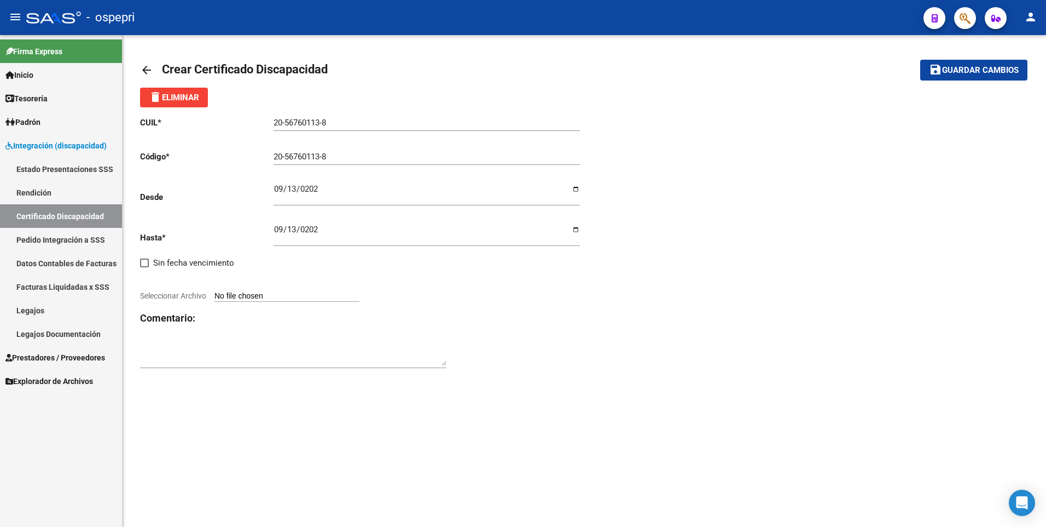
type input "C:\fakepath\CamScanner [DATE] 09.38.pdf"
click at [965, 69] on span "Guardar cambios" at bounding box center [980, 71] width 77 height 10
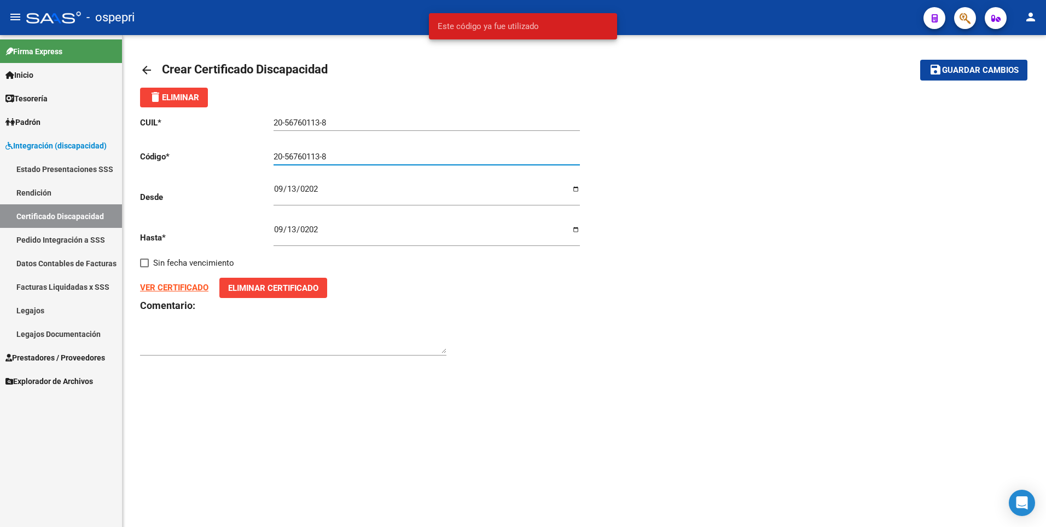
click at [358, 155] on input "20-56760113-8" at bounding box center [427, 157] width 306 height 10
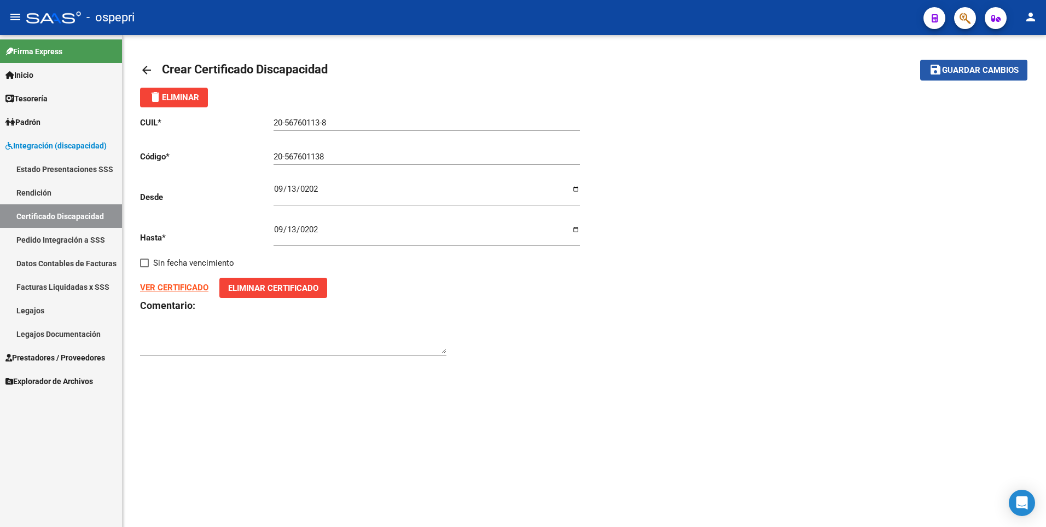
click at [976, 66] on span "Guardar cambios" at bounding box center [980, 71] width 77 height 10
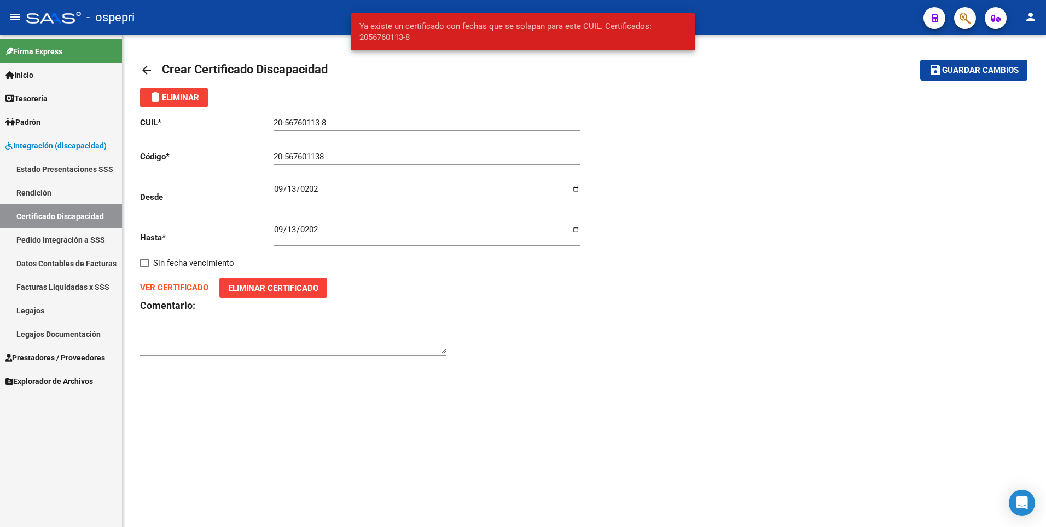
click at [285, 157] on input "20-567601138" at bounding box center [427, 157] width 306 height 10
click at [969, 68] on span "Guardar cambios" at bounding box center [980, 71] width 77 height 10
click at [339, 156] on input "20567601138" at bounding box center [427, 157] width 306 height 10
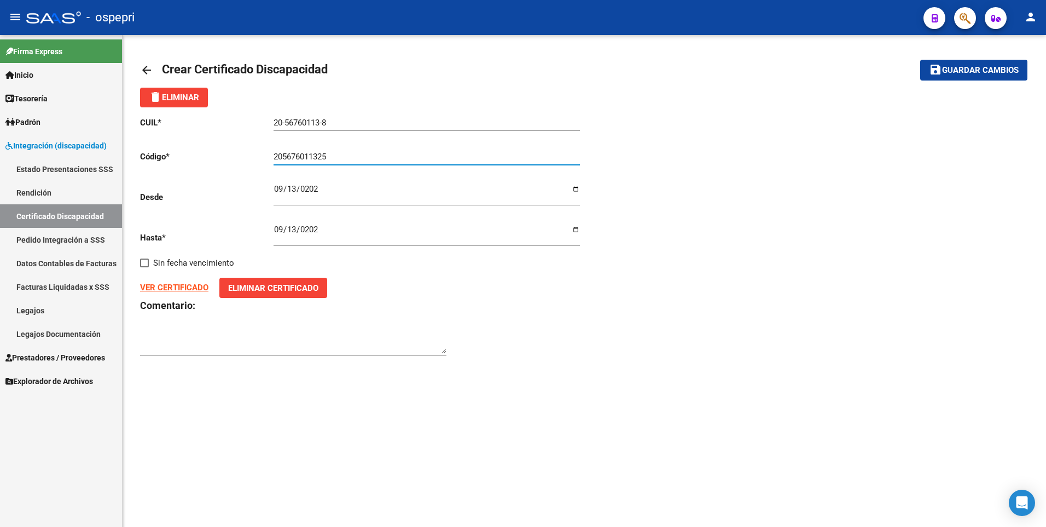
type input "205676011325"
click at [984, 73] on span "Guardar cambios" at bounding box center [980, 71] width 77 height 10
drag, startPoint x: 354, startPoint y: 117, endPoint x: 179, endPoint y: 123, distance: 175.2
click at [179, 123] on app-form-text-field "CUIL * 20-56760113-8 Ingresar el CUIL" at bounding box center [360, 123] width 440 height 10
drag, startPoint x: 335, startPoint y: 119, endPoint x: 177, endPoint y: 123, distance: 157.7
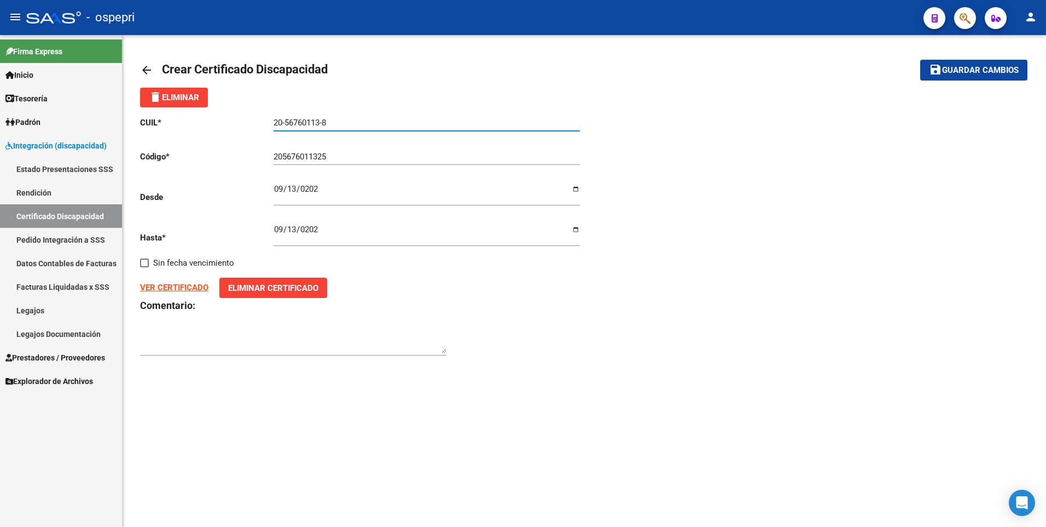
click at [177, 122] on app-form-text-field "CUIL * 20-56760113-8 Ingresar el CUIL" at bounding box center [360, 123] width 440 height 10
click at [68, 209] on link "Certificado Discapacidad" at bounding box center [61, 216] width 122 height 24
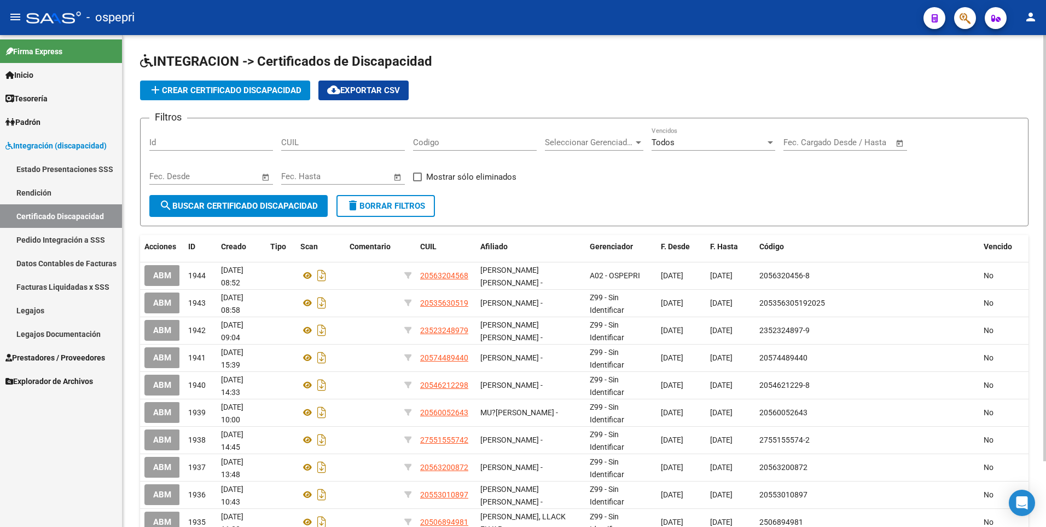
click at [308, 142] on input "CUIL" at bounding box center [343, 142] width 124 height 10
paste input "20-56760113-8"
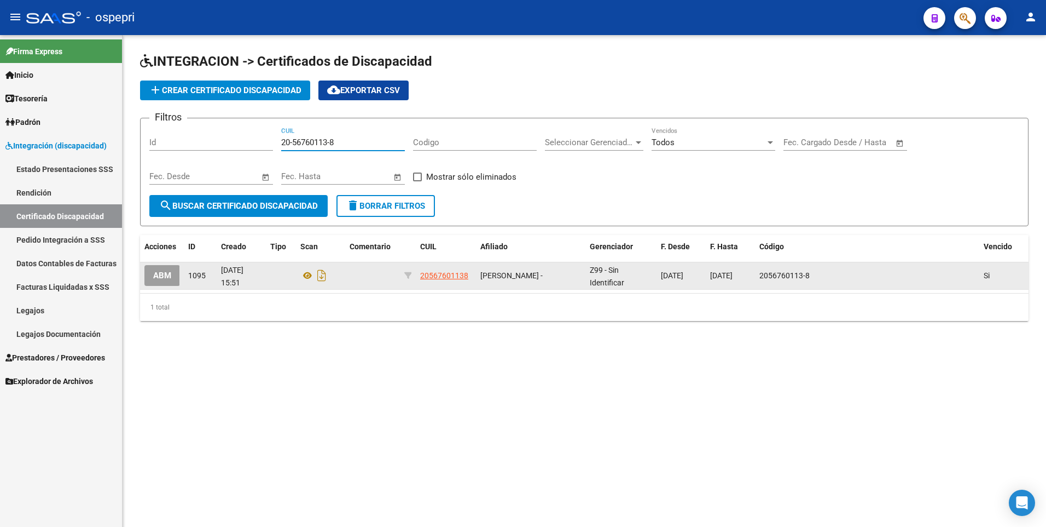
type input "20-56760113-8"
click at [159, 274] on span "ABM" at bounding box center [162, 276] width 18 height 10
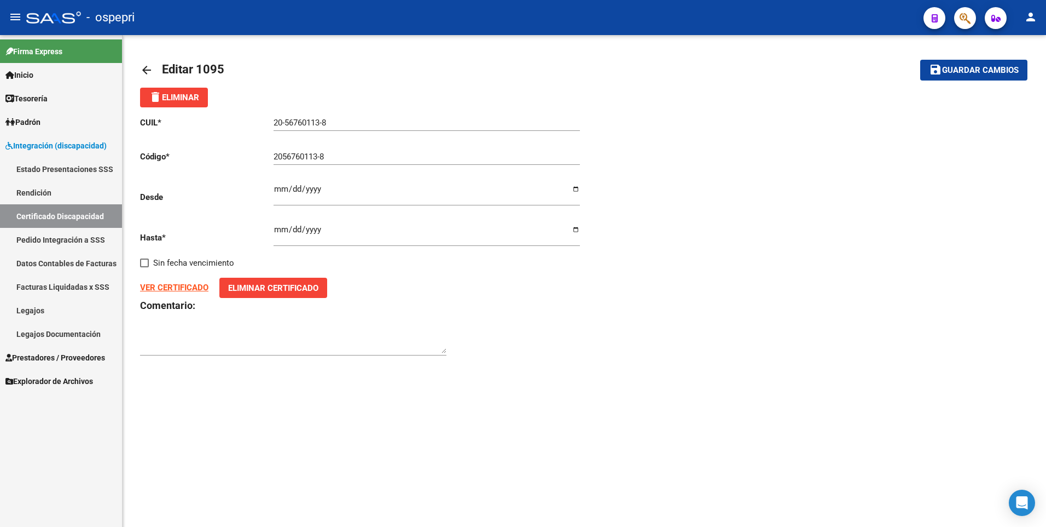
click at [181, 98] on span "delete Eliminar" at bounding box center [174, 97] width 50 height 10
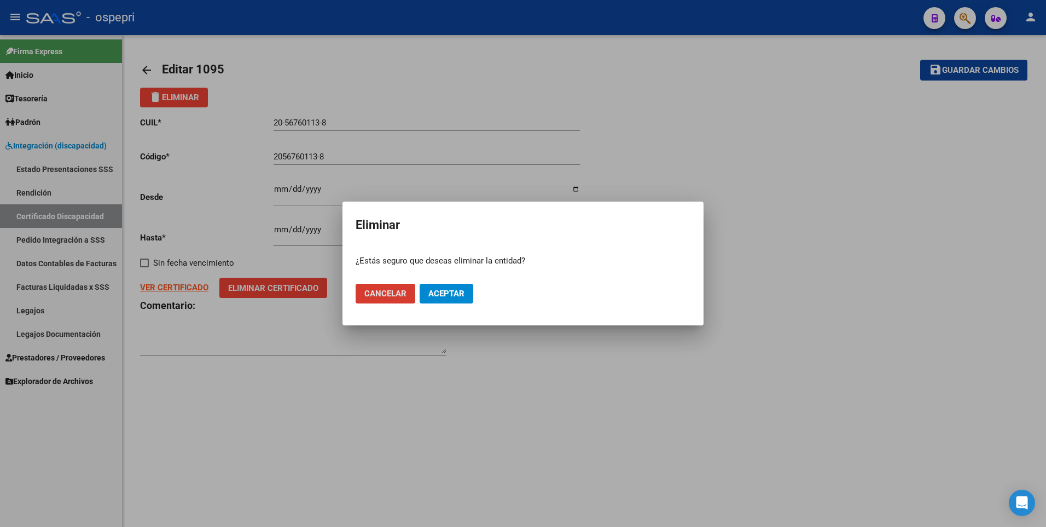
click at [448, 295] on span "Aceptar" at bounding box center [447, 293] width 36 height 10
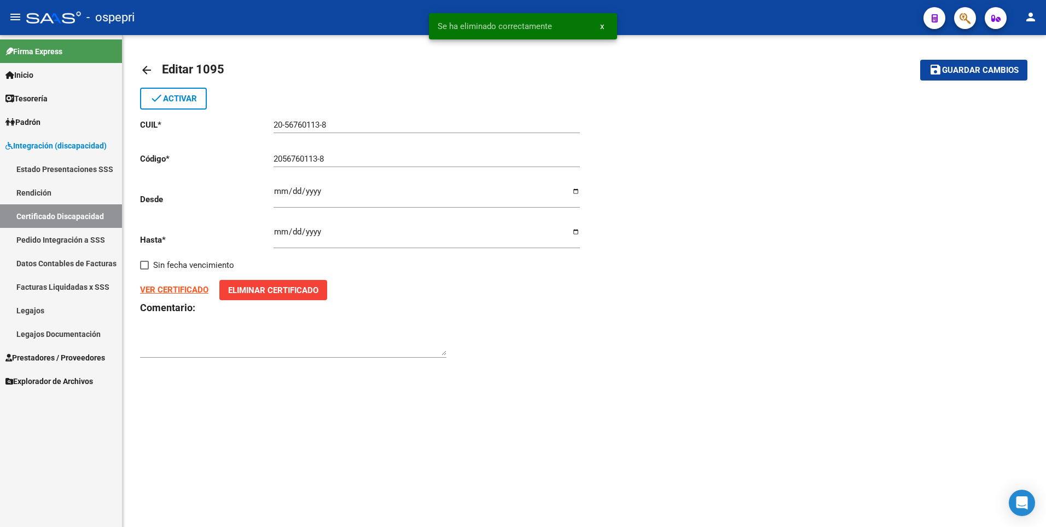
click at [288, 292] on span "Eliminar Certificado" at bounding box center [273, 290] width 90 height 10
click at [85, 215] on link "Certificado Discapacidad" at bounding box center [61, 216] width 122 height 24
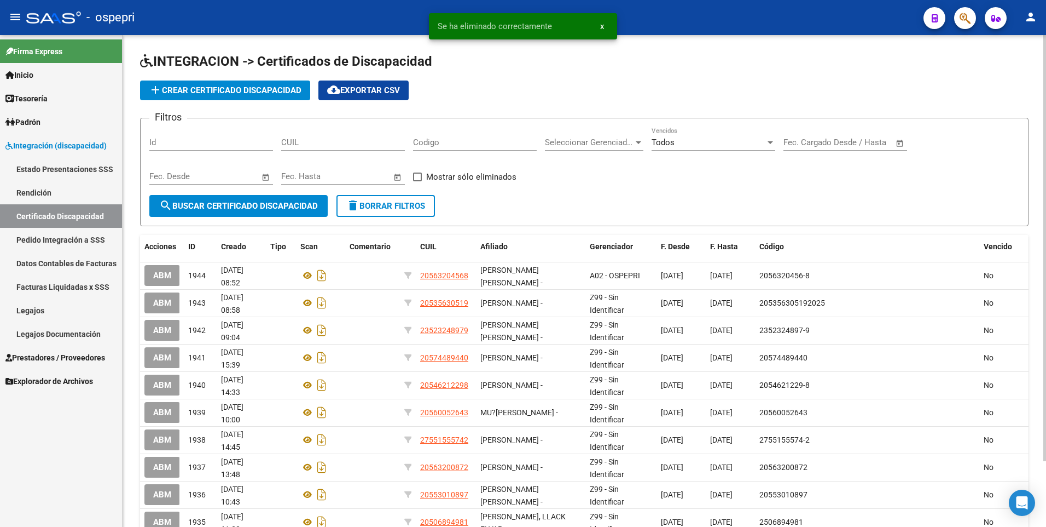
click at [274, 97] on button "add Crear Certificado Discapacidad" at bounding box center [225, 90] width 170 height 20
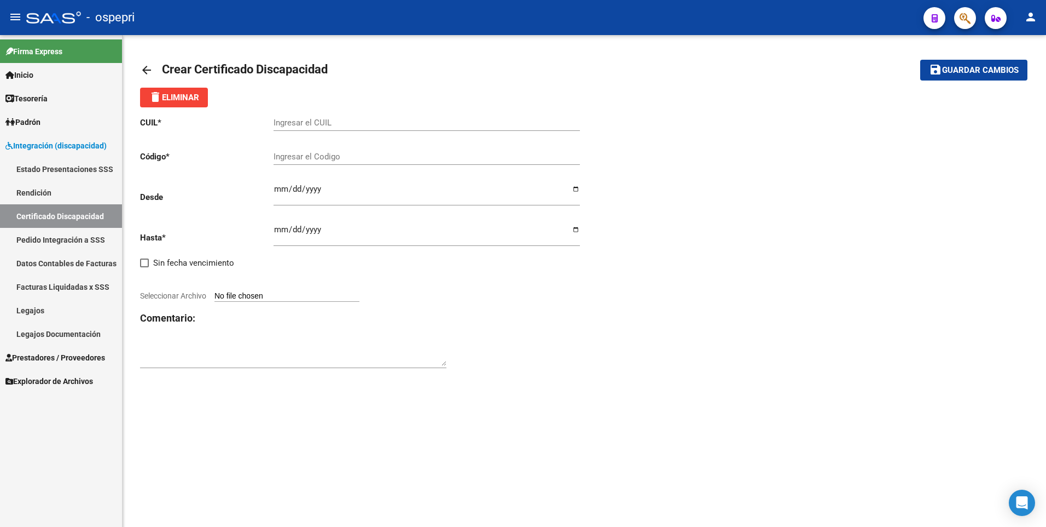
click at [297, 122] on input "Ingresar el CUIL" at bounding box center [427, 123] width 306 height 10
paste input "20-56760113-8"
type input "20-56760113-8"
click at [313, 152] on input "Ingresar el Codigo" at bounding box center [427, 157] width 306 height 10
paste input "20-56760113-8"
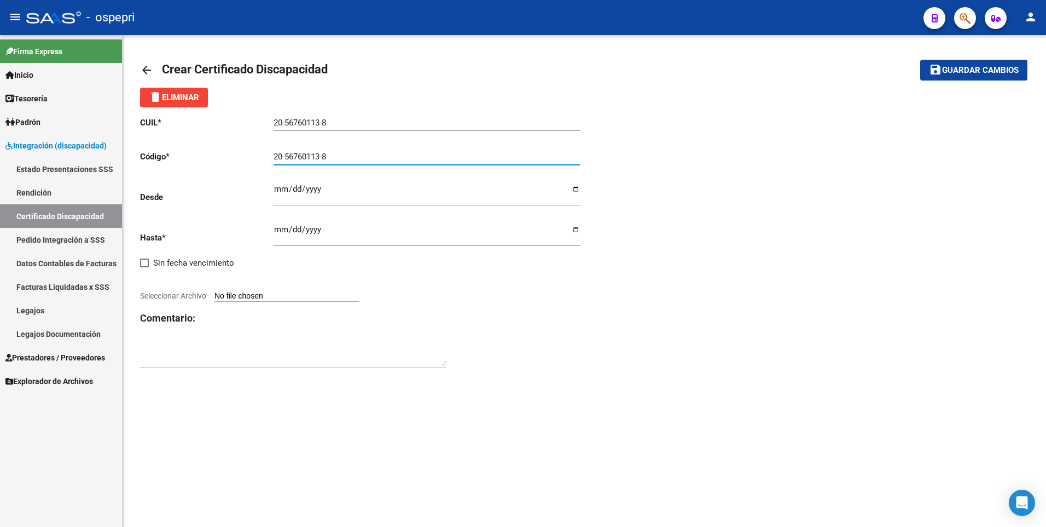
type input "20-56760113-8"
click at [271, 190] on div "CUIL * 20-56760113-8 Ingresar el CUIL Código * 20-56760113-8 Ingresar el Codigo…" at bounding box center [362, 242] width 444 height 271
click at [280, 195] on input "Ingresar fec. Desde" at bounding box center [427, 193] width 306 height 18
type input "[DATE]"
click at [282, 229] on input "Ingresar fec. Hasta" at bounding box center [427, 234] width 306 height 18
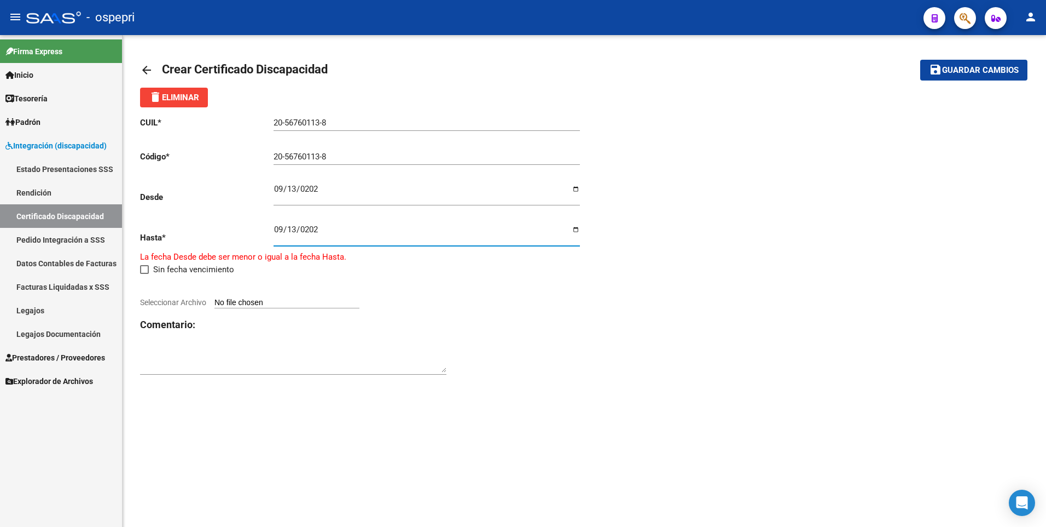
type input "[DATE]"
click at [340, 294] on input "Seleccionar Archivo" at bounding box center [287, 296] width 145 height 10
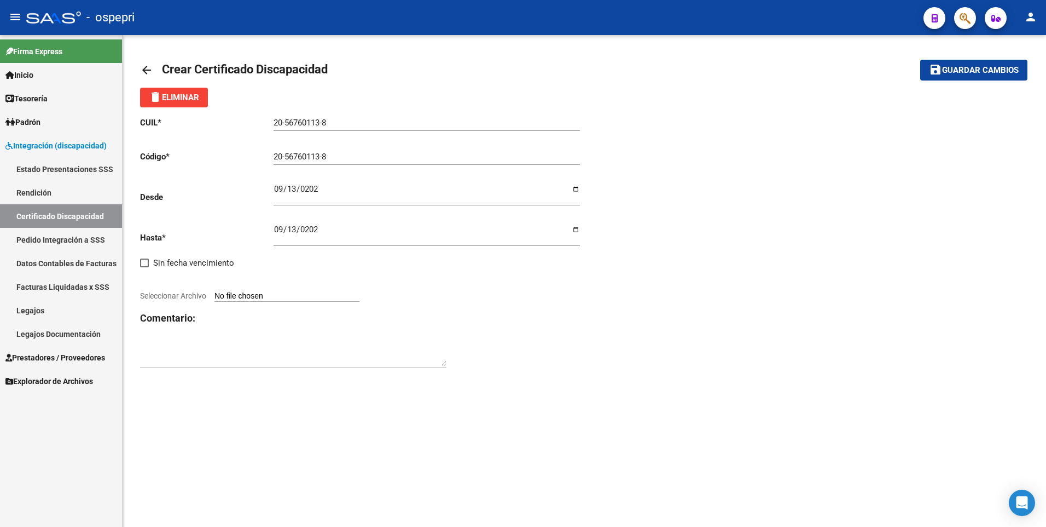
type input "C:\fakepath\CamScanner [DATE] 09.38.pdf"
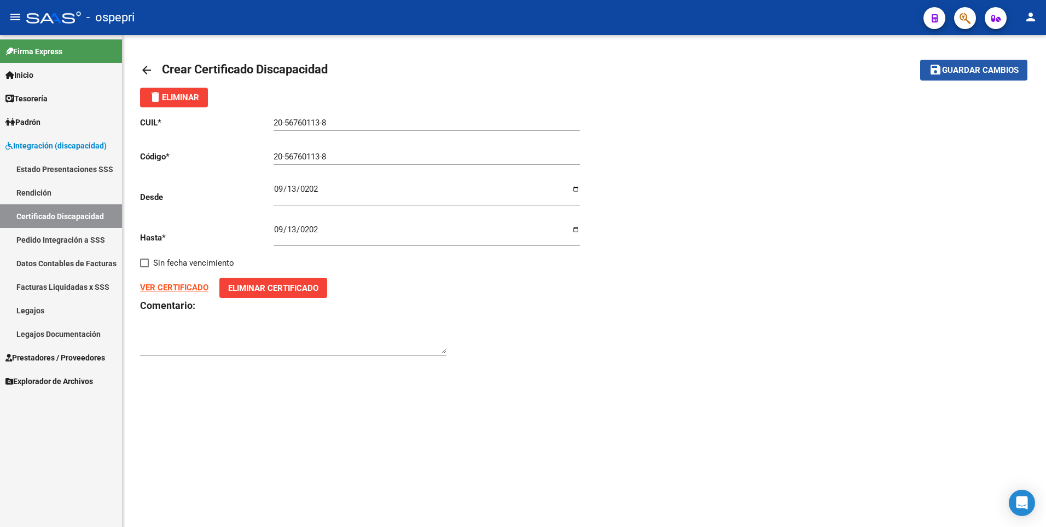
click at [974, 70] on span "Guardar cambios" at bounding box center [980, 71] width 77 height 10
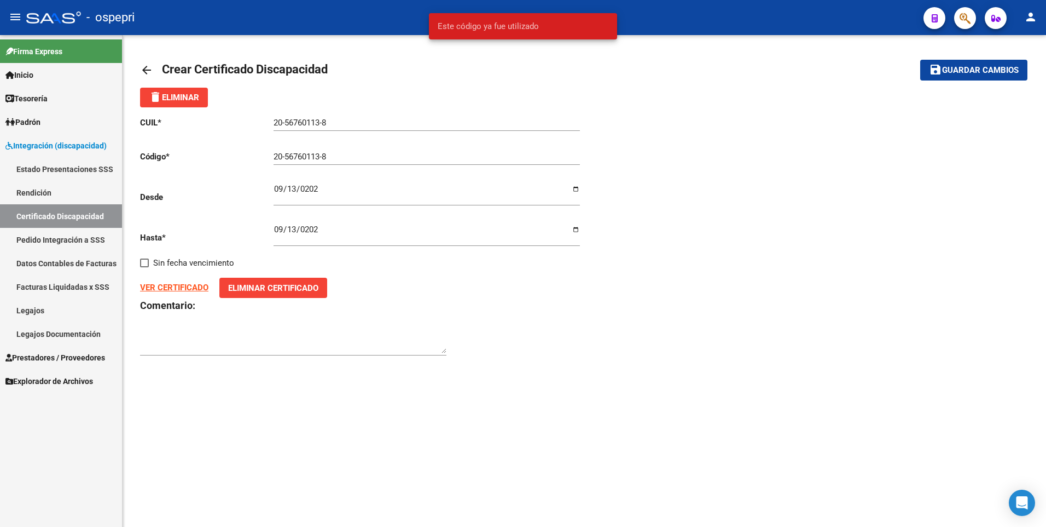
click at [438, 254] on div "[DATE] Ingresar fec. Hasta" at bounding box center [427, 236] width 306 height 41
click at [371, 229] on input "[DATE]" at bounding box center [427, 234] width 306 height 18
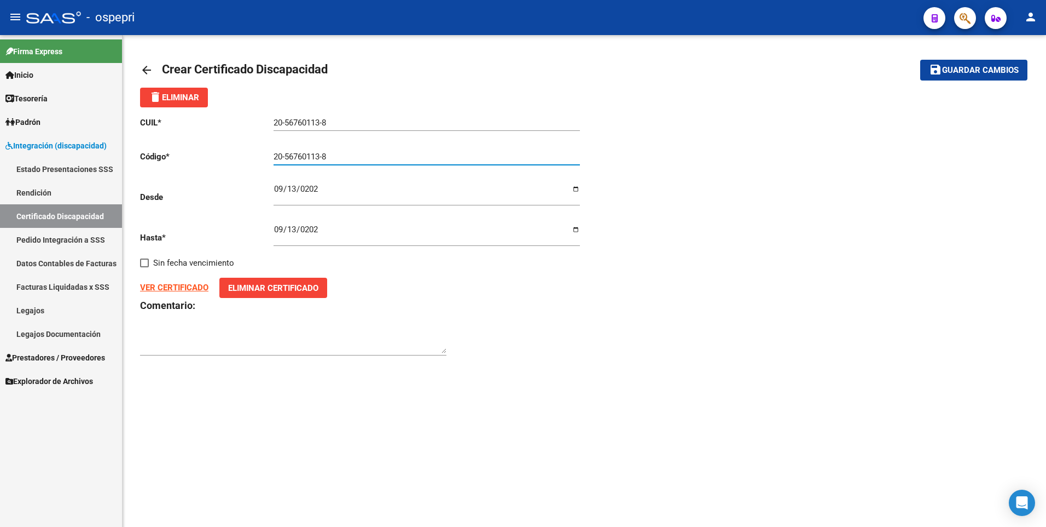
click at [350, 155] on input "20-56760113-8" at bounding box center [427, 157] width 306 height 10
type input "20567601138"
click at [921, 60] on button "save Guardar cambios" at bounding box center [974, 70] width 107 height 20
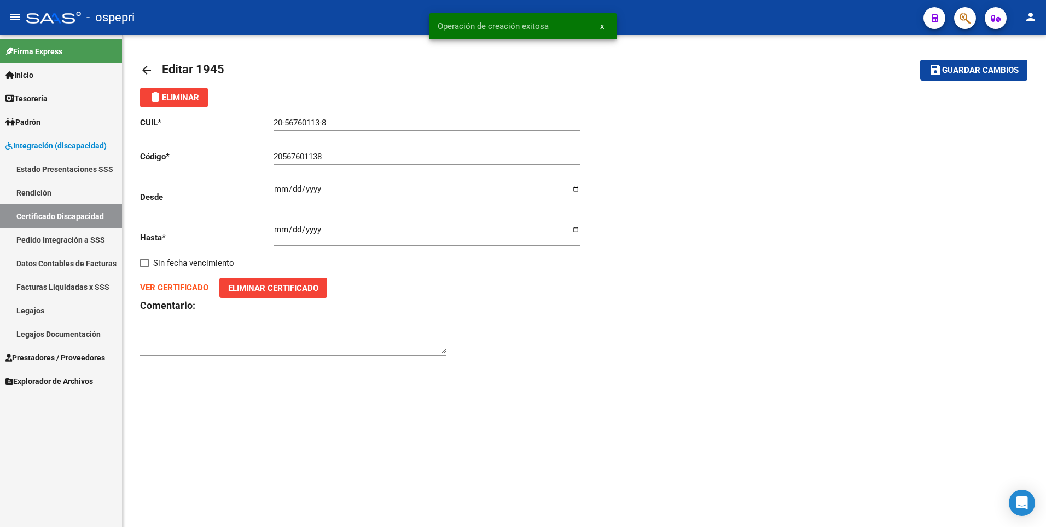
click at [53, 311] on link "Legajos" at bounding box center [61, 310] width 122 height 24
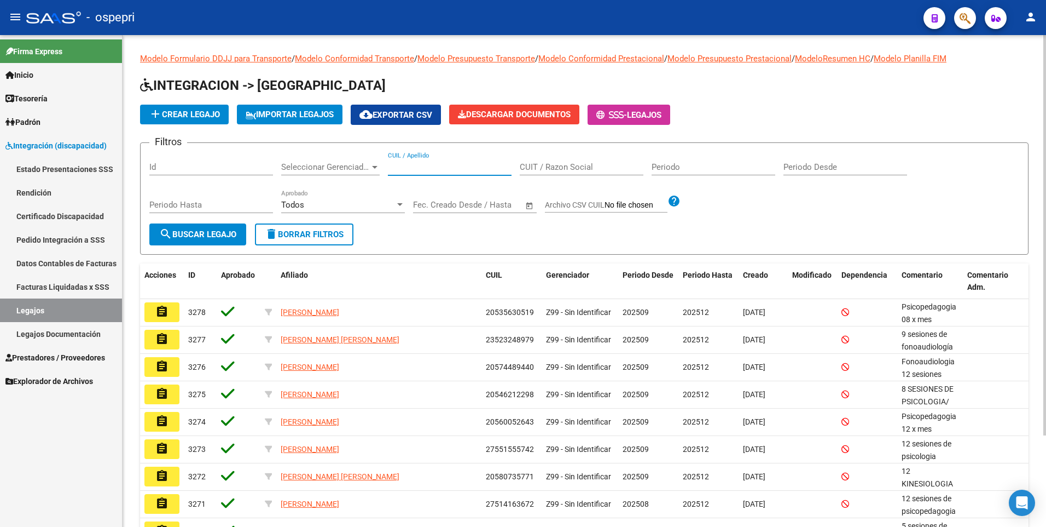
click at [464, 169] on input "CUIL / Apellido" at bounding box center [450, 167] width 124 height 10
paste input "20-56760113-8"
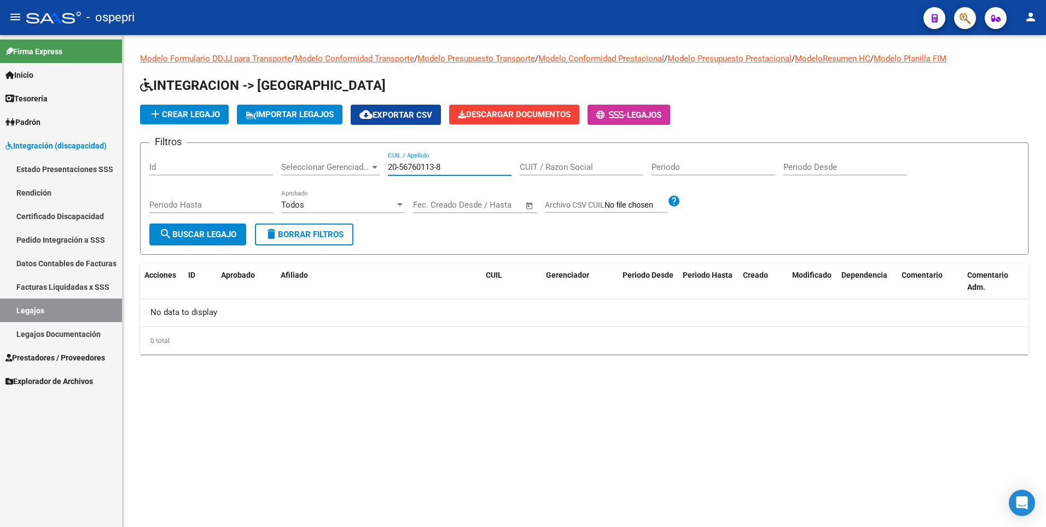
drag, startPoint x: 465, startPoint y: 164, endPoint x: 278, endPoint y: 186, distance: 188.4
click at [280, 182] on div "Filtros Id Seleccionar Gerenciador Seleccionar Gerenciador 20-56760113-8 CUIL /…" at bounding box center [584, 188] width 870 height 72
paste input "49240791"
drag, startPoint x: 436, startPoint y: 169, endPoint x: 311, endPoint y: 169, distance: 124.8
click at [311, 169] on div "Filtros Id Seleccionar Gerenciador Seleccionar Gerenciador 49240791 CUIL / Apel…" at bounding box center [584, 188] width 870 height 72
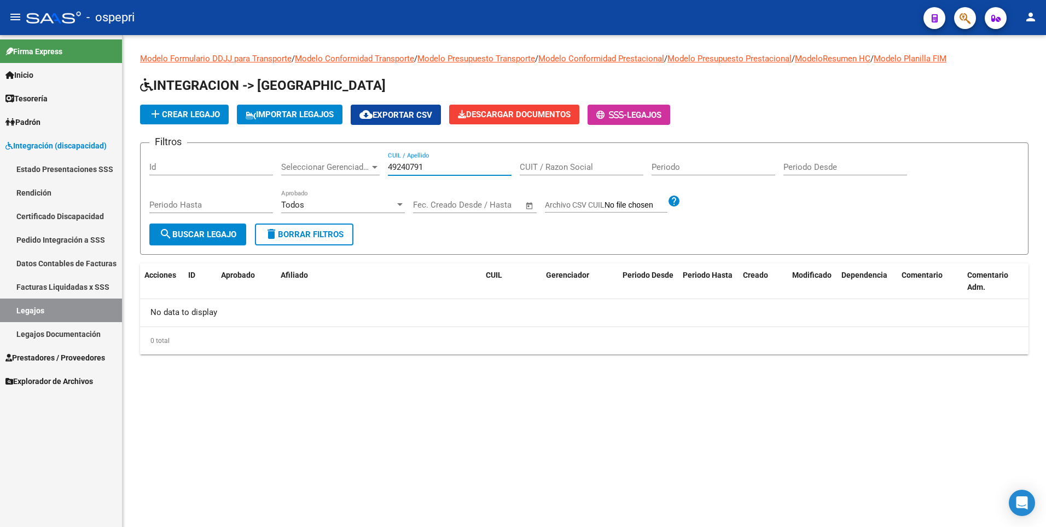
paste input "7570794"
type input "47570794"
